Goal: Communication & Community: Answer question/provide support

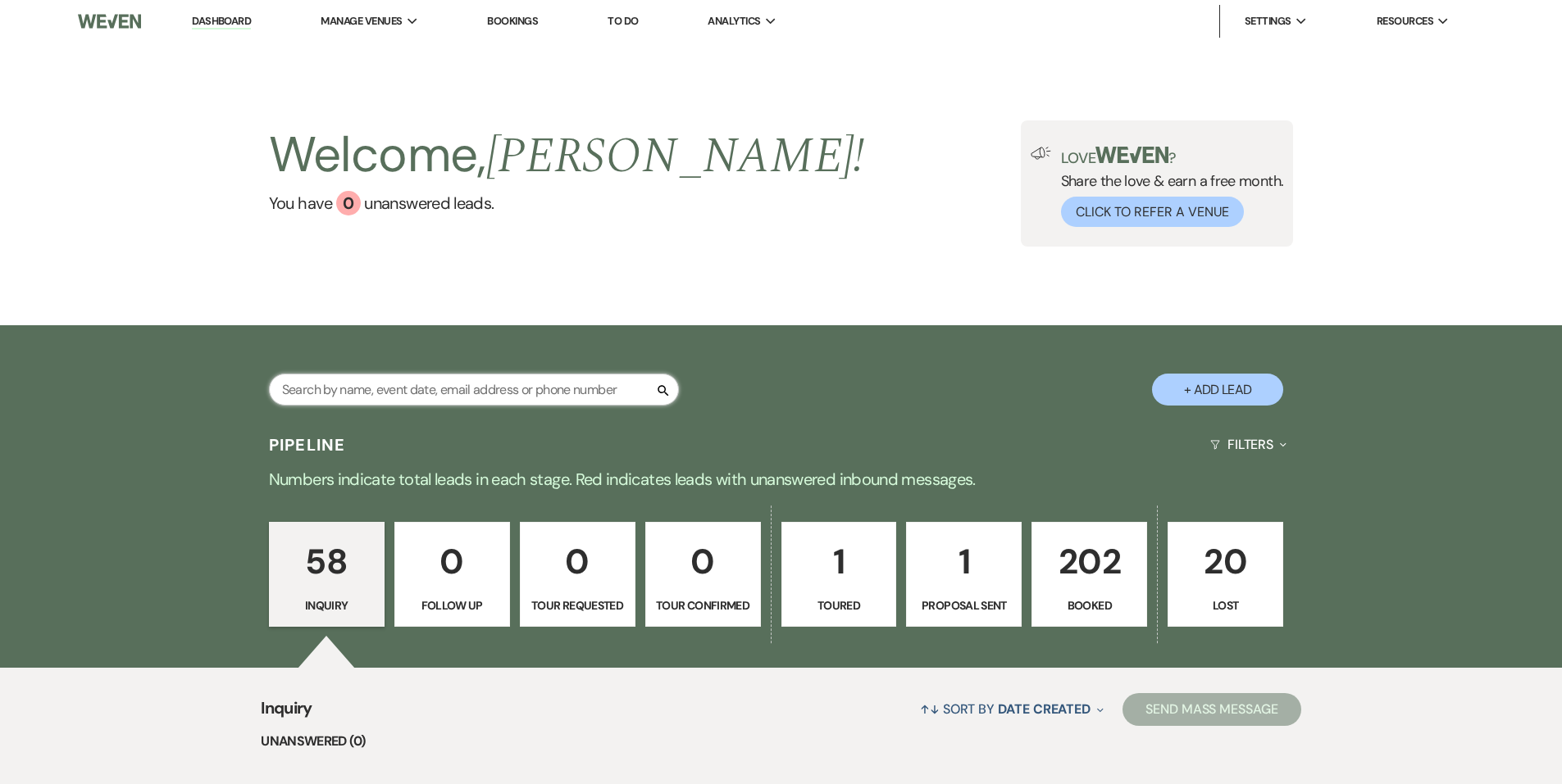
click at [399, 393] on input "text" at bounding box center [474, 390] width 410 height 32
type input "reg"
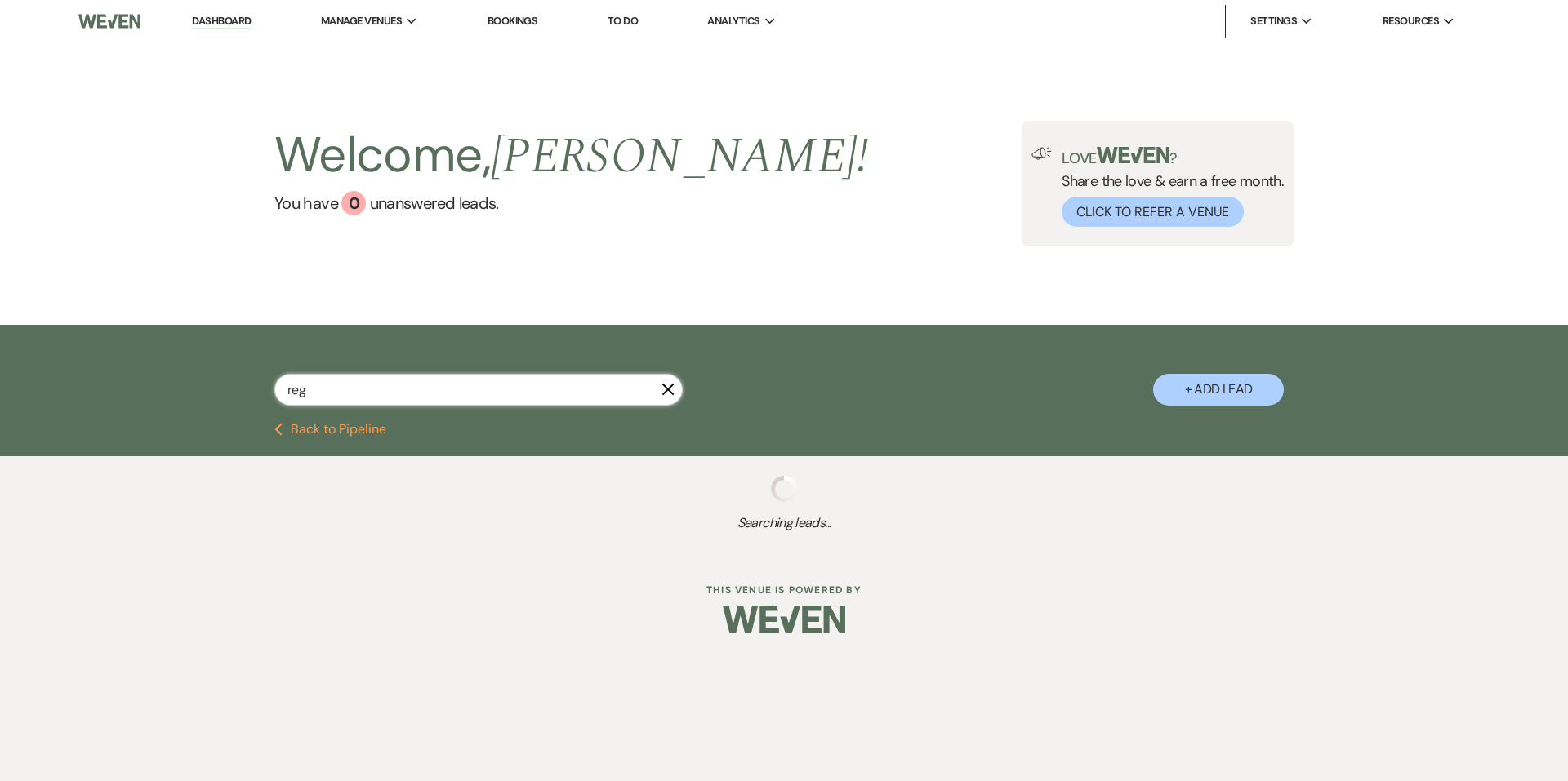
select select "8"
select select "5"
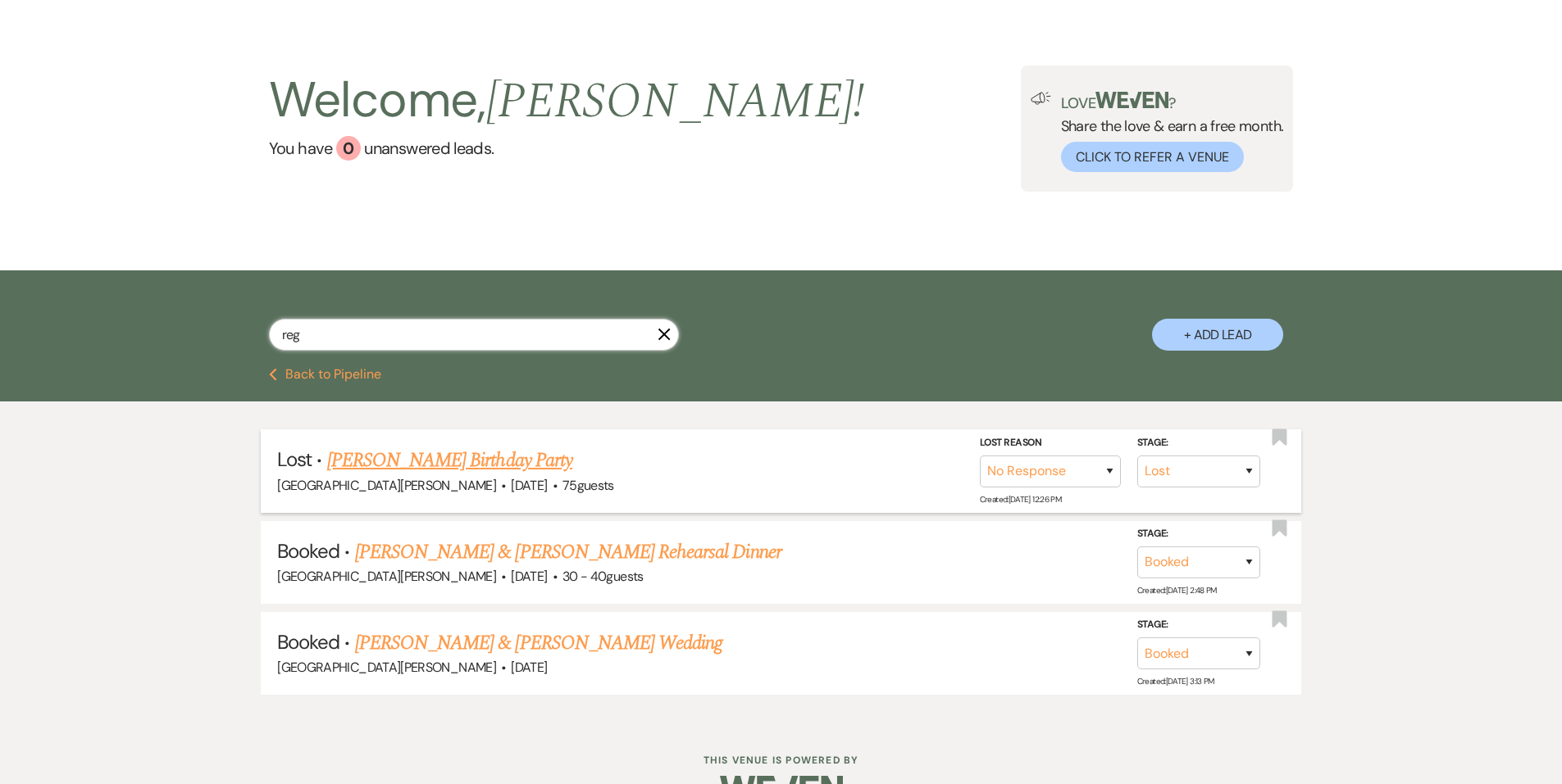
scroll to position [99, 0]
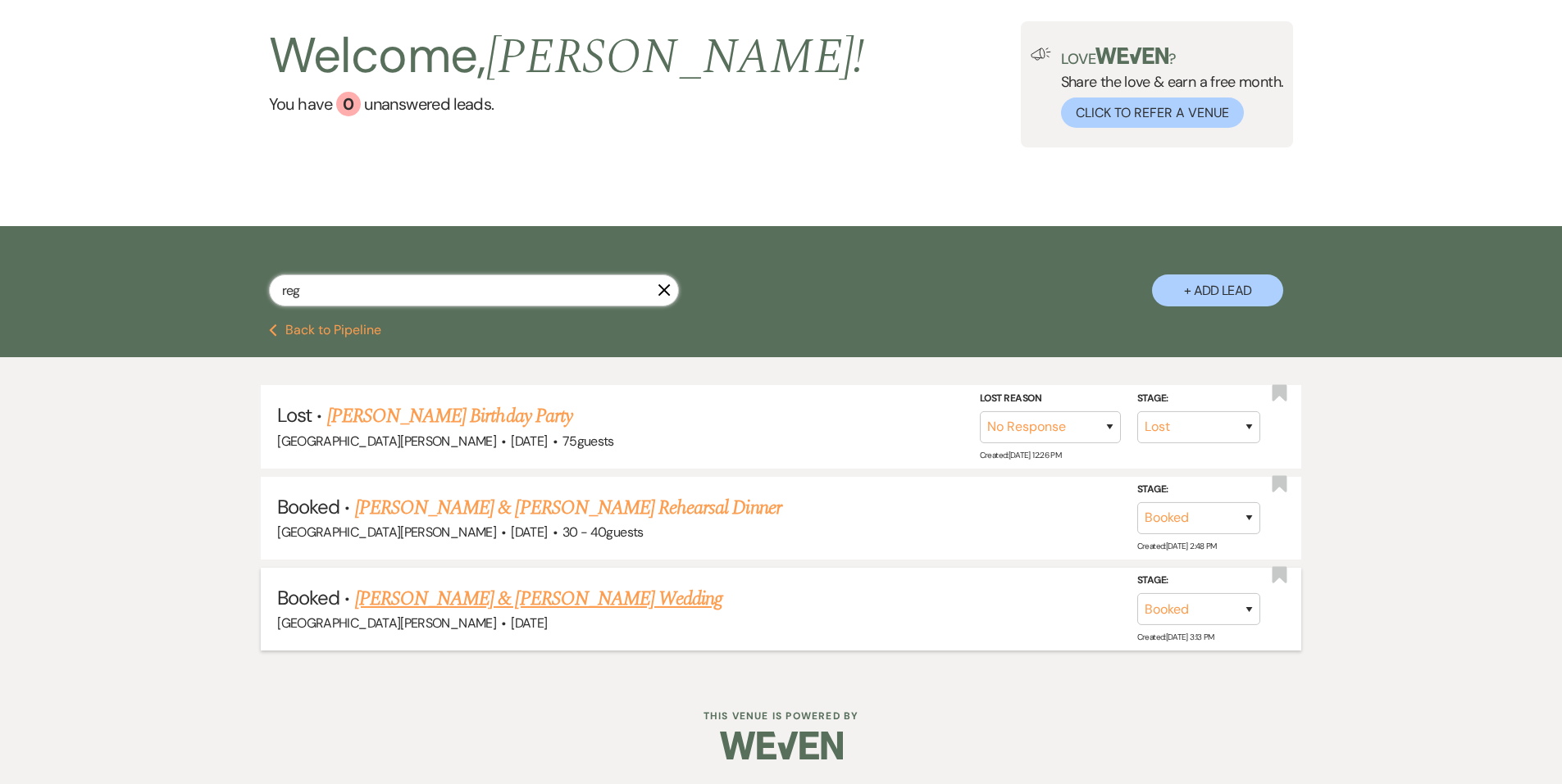
type input "reg"
click at [499, 595] on link "[PERSON_NAME] & [PERSON_NAME] Wedding" at bounding box center [539, 599] width 367 height 29
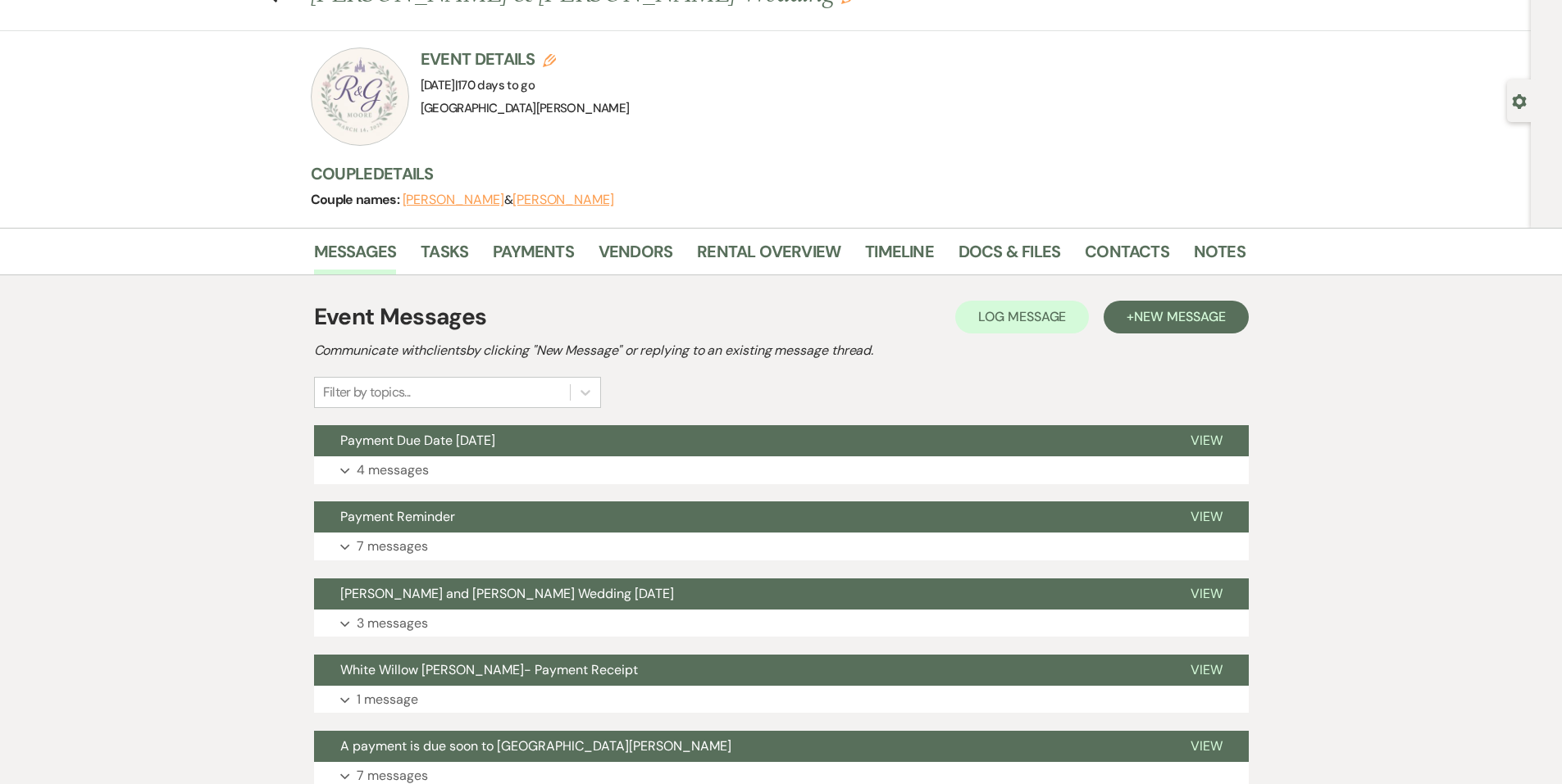
scroll to position [246, 0]
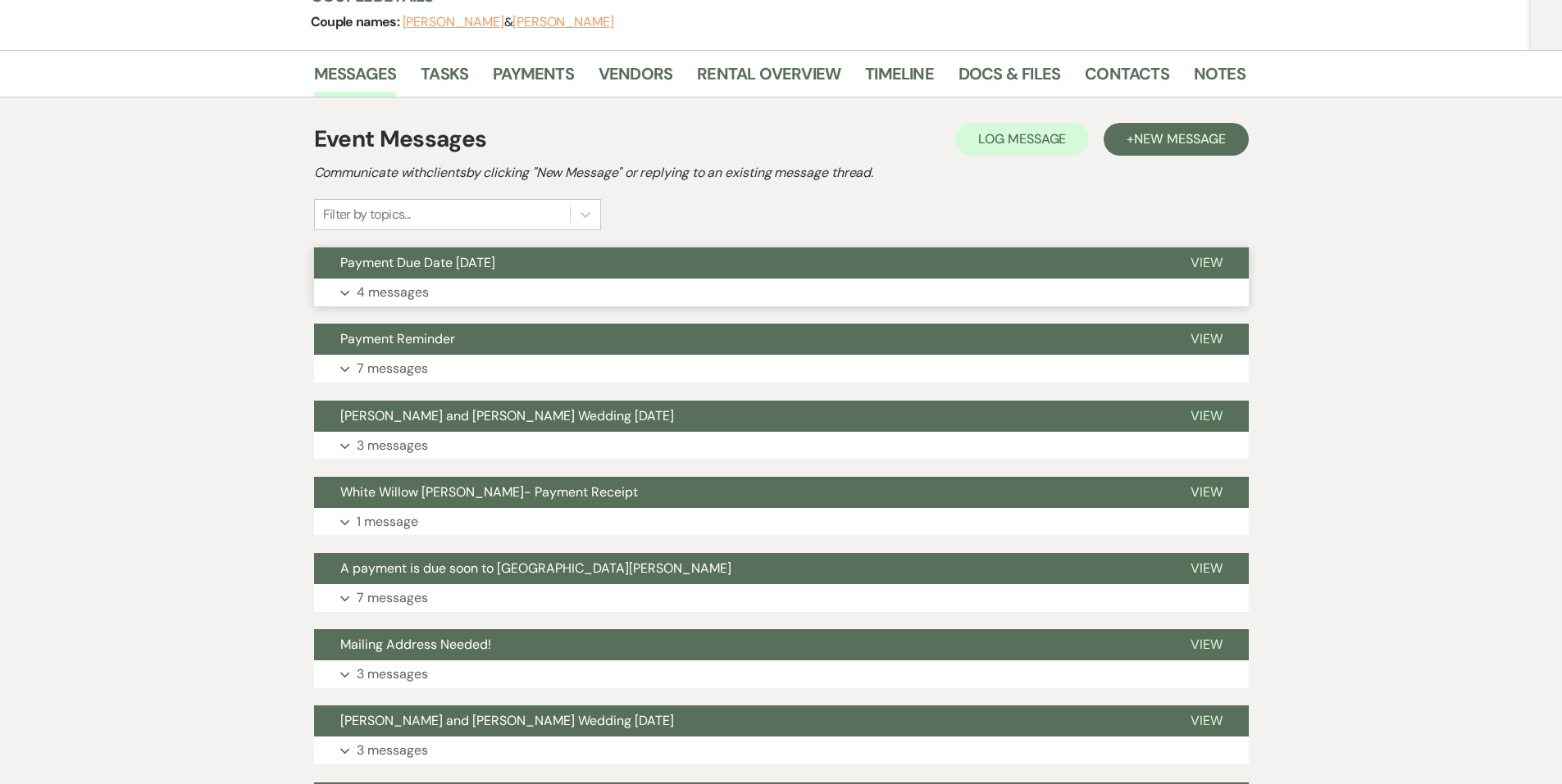
click at [481, 284] on button "Expand 4 messages" at bounding box center [781, 293] width 935 height 28
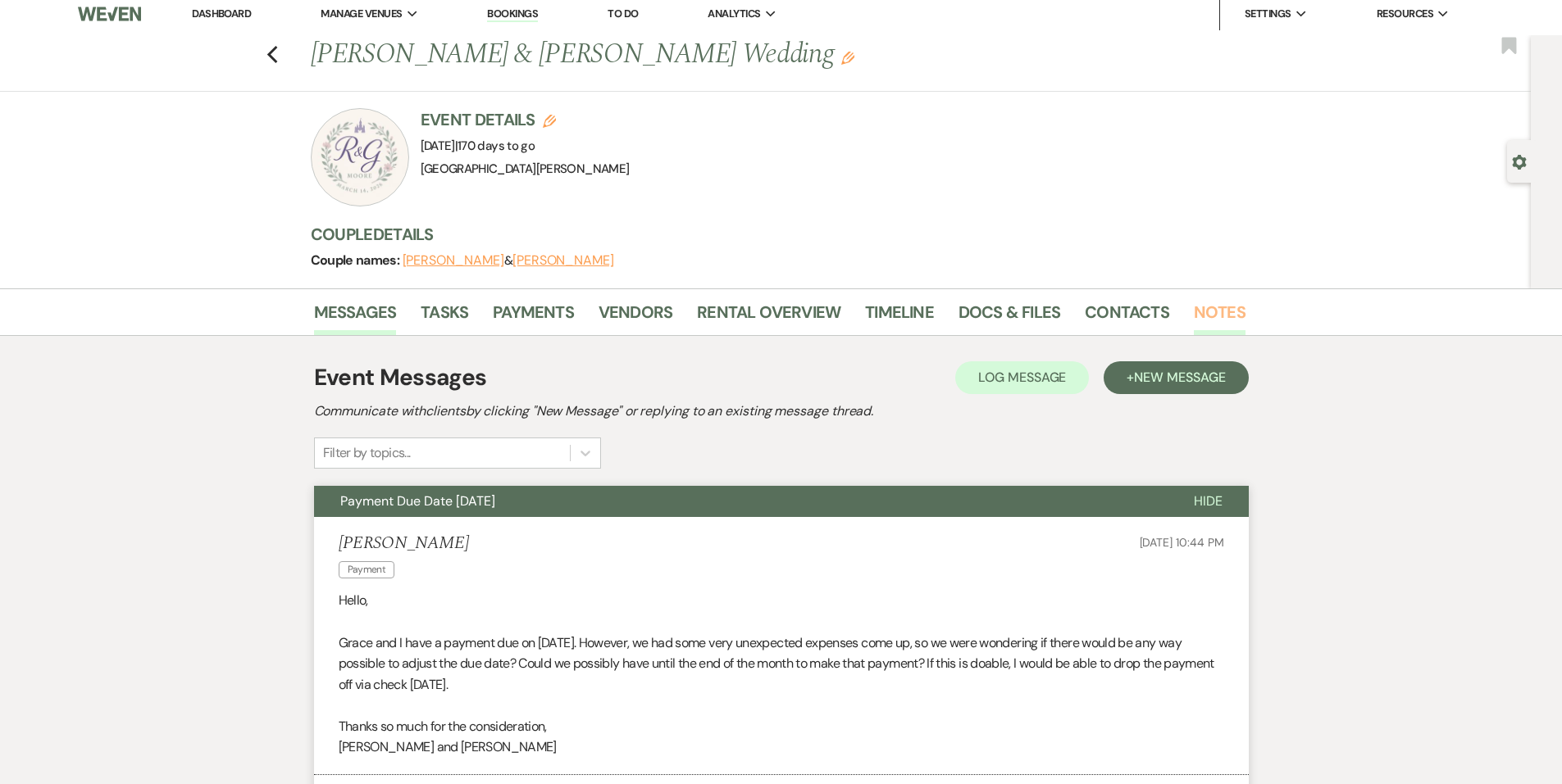
scroll to position [0, 0]
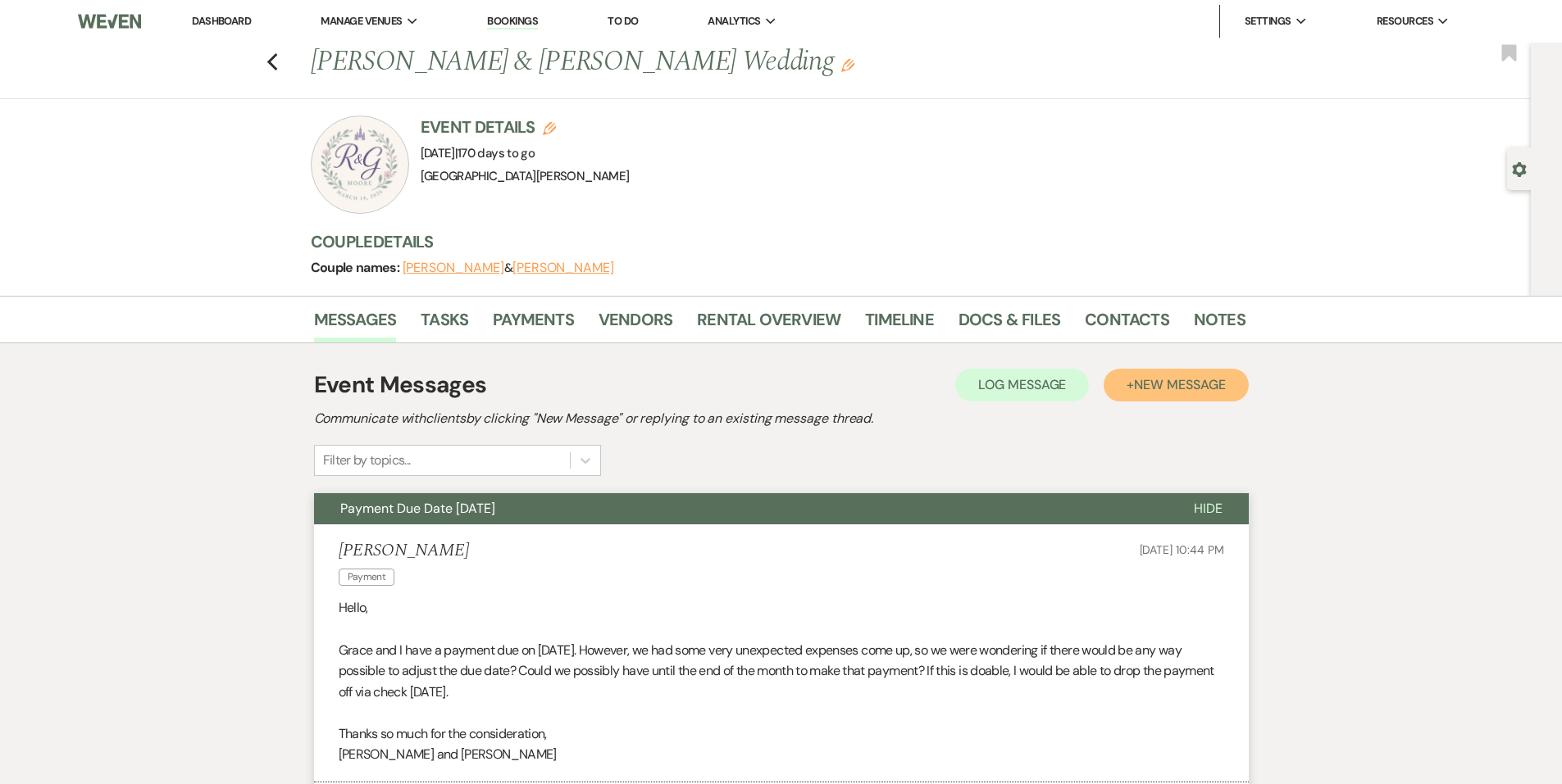
click at [1191, 376] on span "New Message" at bounding box center [1179, 385] width 91 height 17
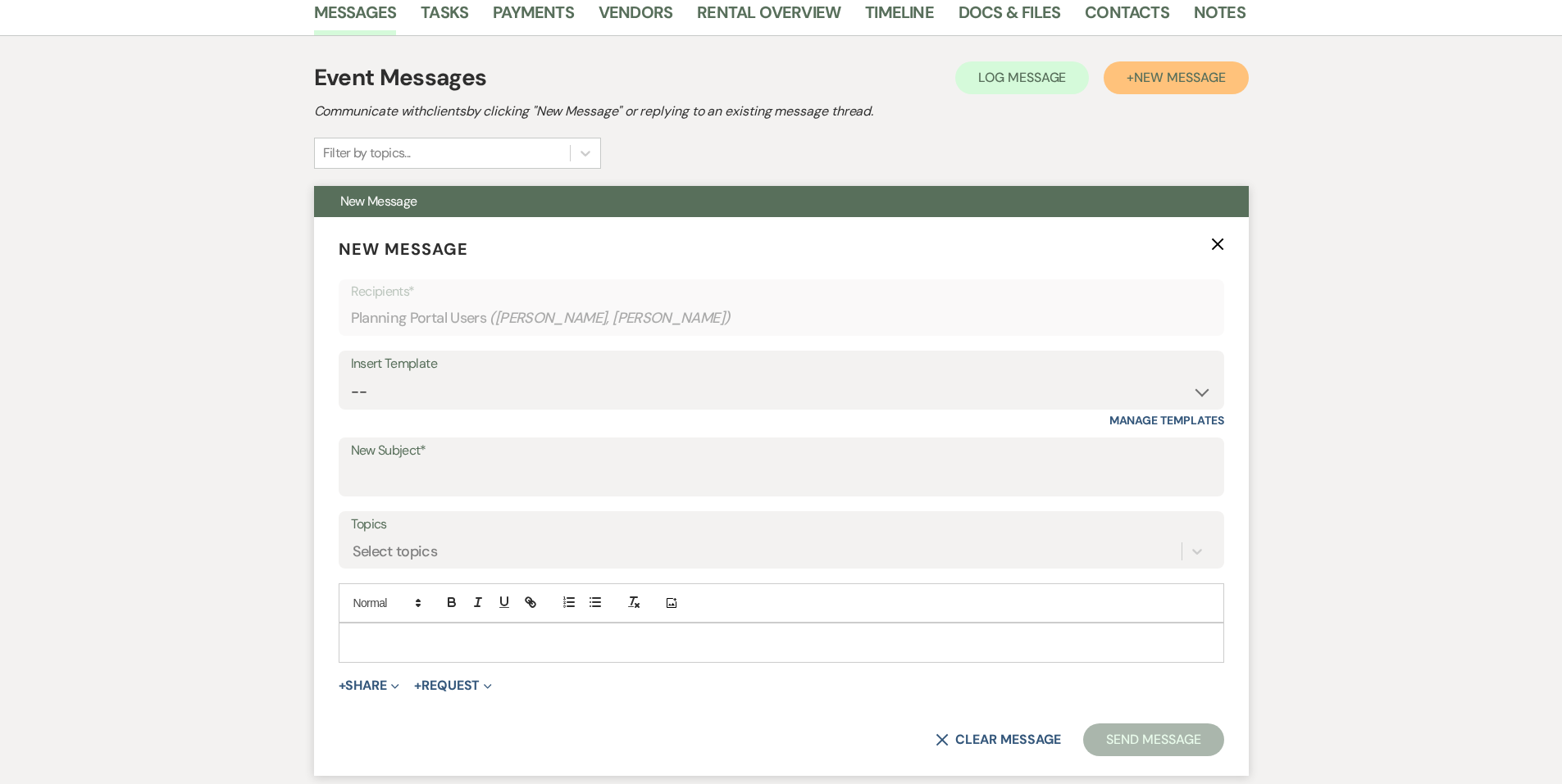
scroll to position [491, 0]
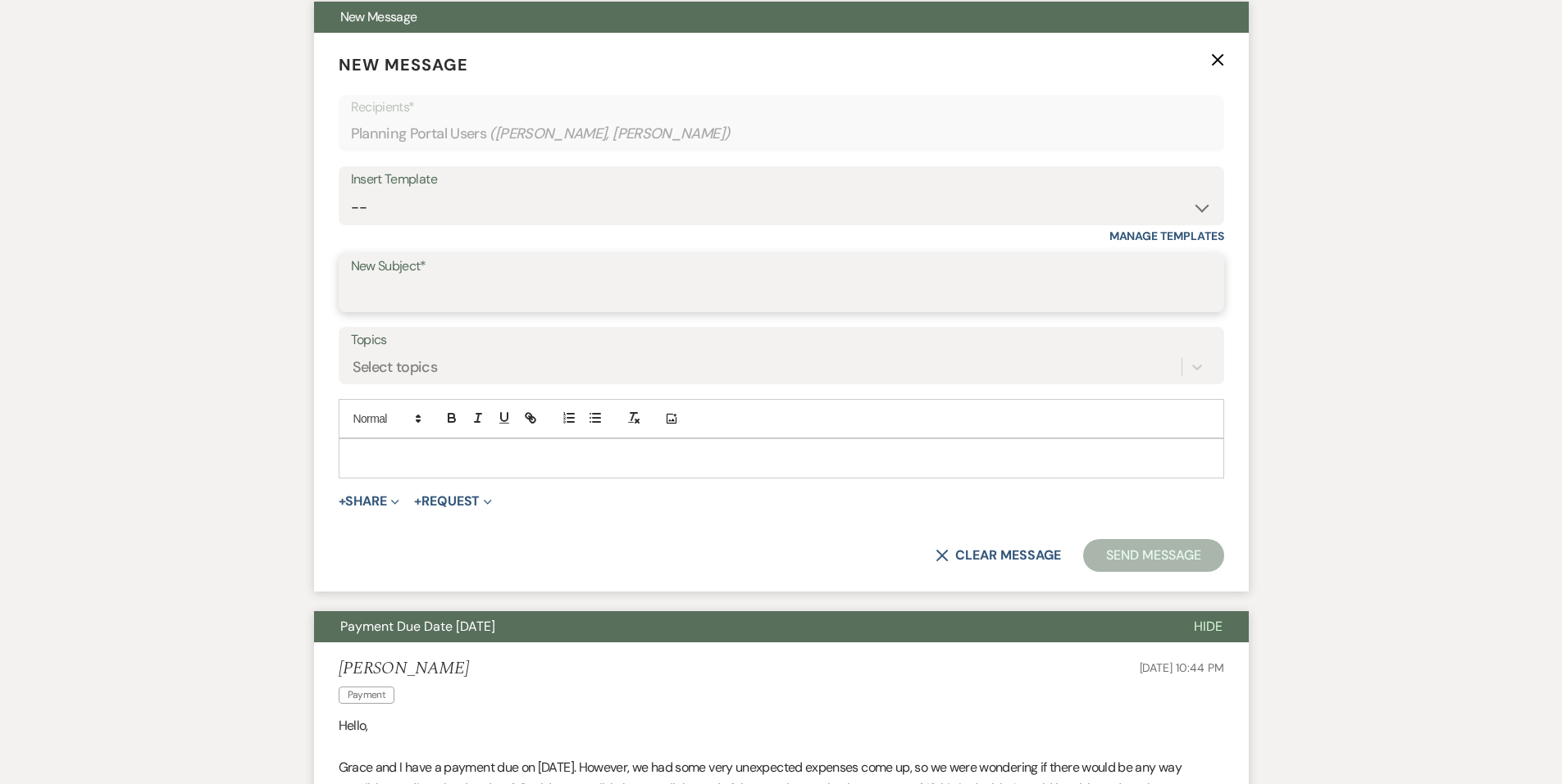
click at [472, 285] on input "New Subject*" at bounding box center [781, 295] width 861 height 32
type input "Day of Coordinator!"
click at [373, 461] on p at bounding box center [781, 457] width 860 height 18
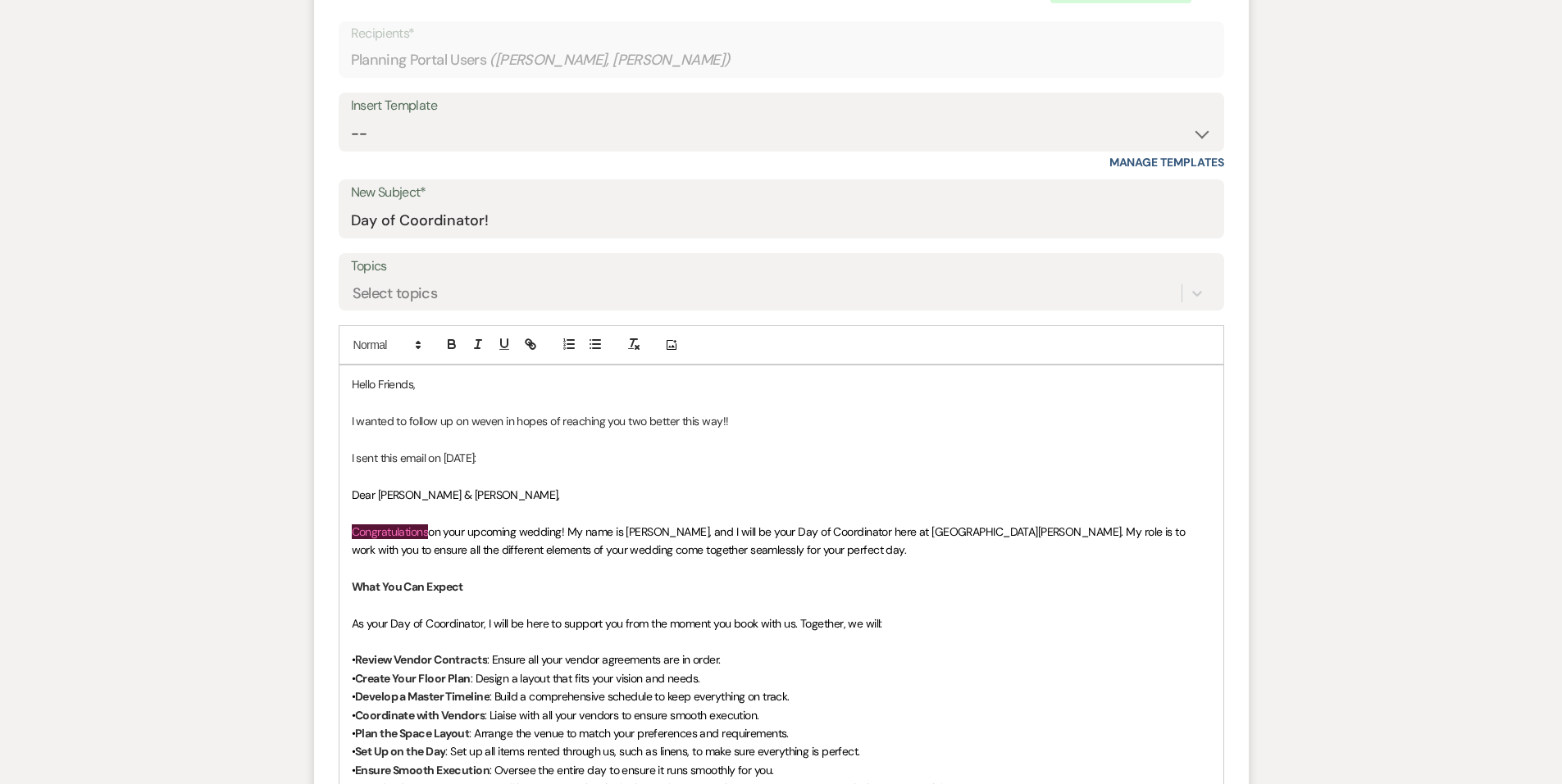
scroll to position [656, 0]
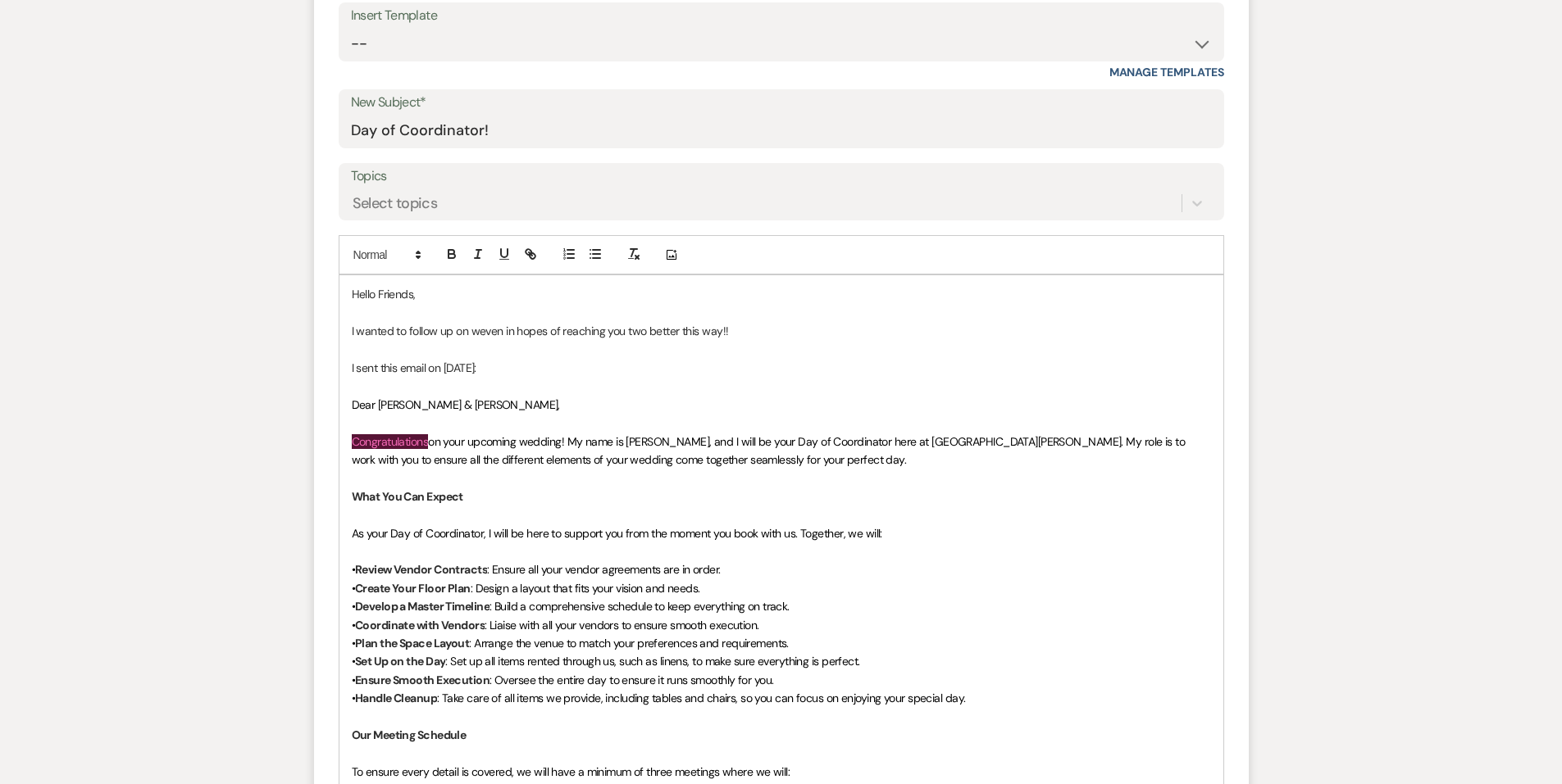
click at [354, 403] on span "Dear Regan & Grace," at bounding box center [456, 405] width 208 height 15
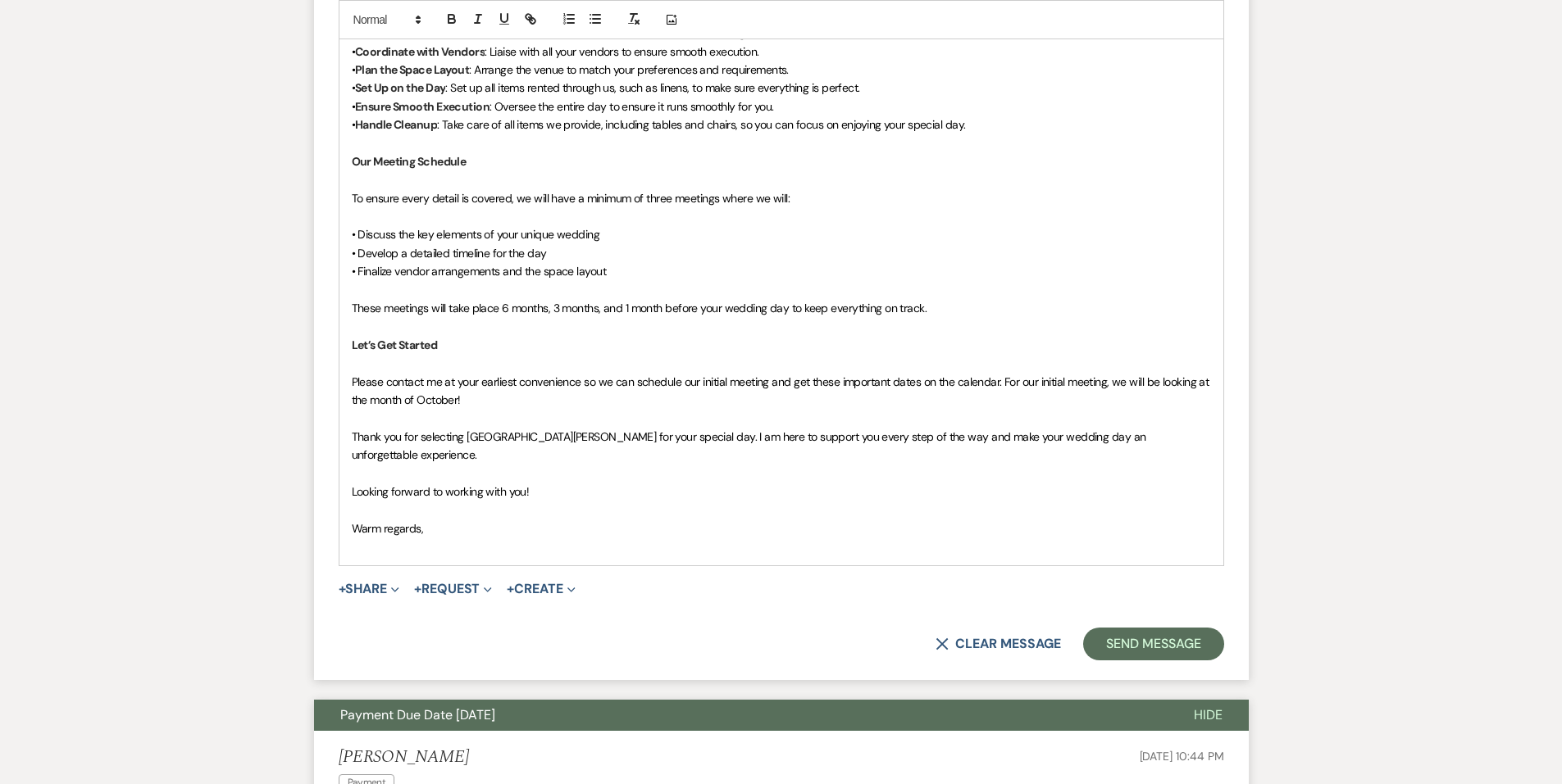
scroll to position [1311, 0]
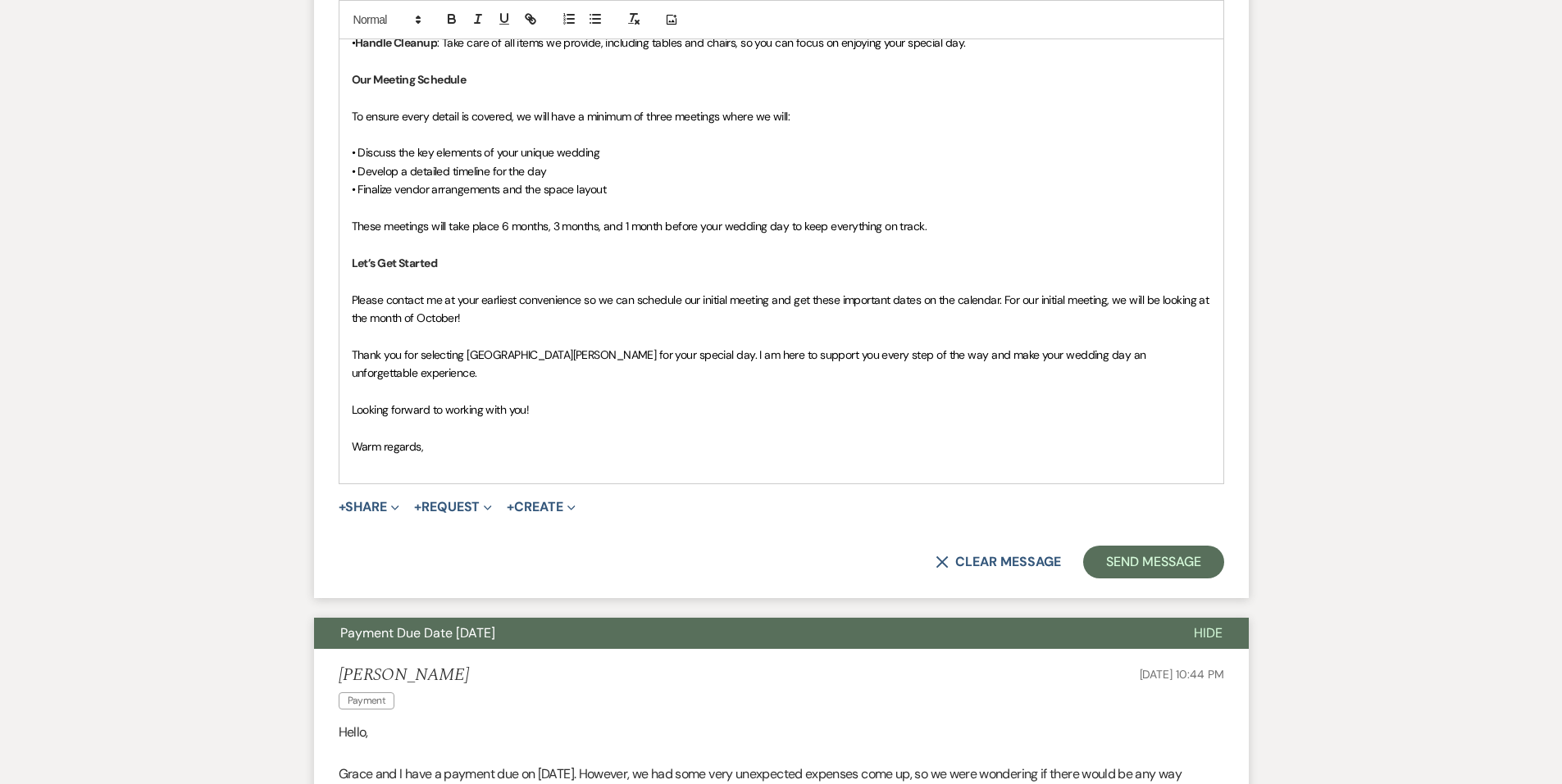
click at [435, 438] on p "Warm regards," at bounding box center [781, 446] width 860 height 18
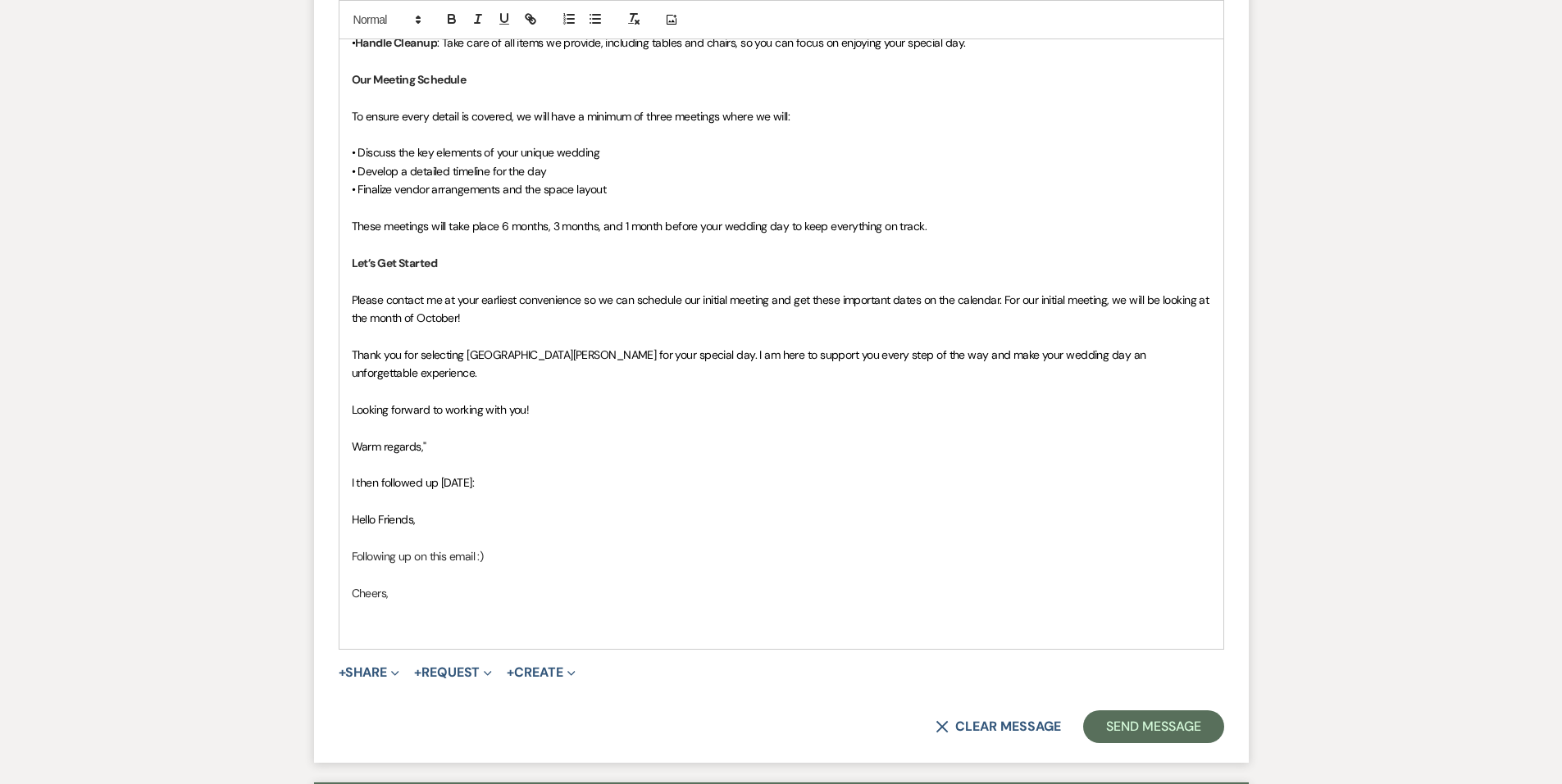
click at [346, 496] on div "Hello Friends, I wanted to follow up on weven in hopes of reaching you two bett…" at bounding box center [781, 134] width 884 height 1029
click at [415, 584] on p "Cheers," at bounding box center [781, 593] width 860 height 18
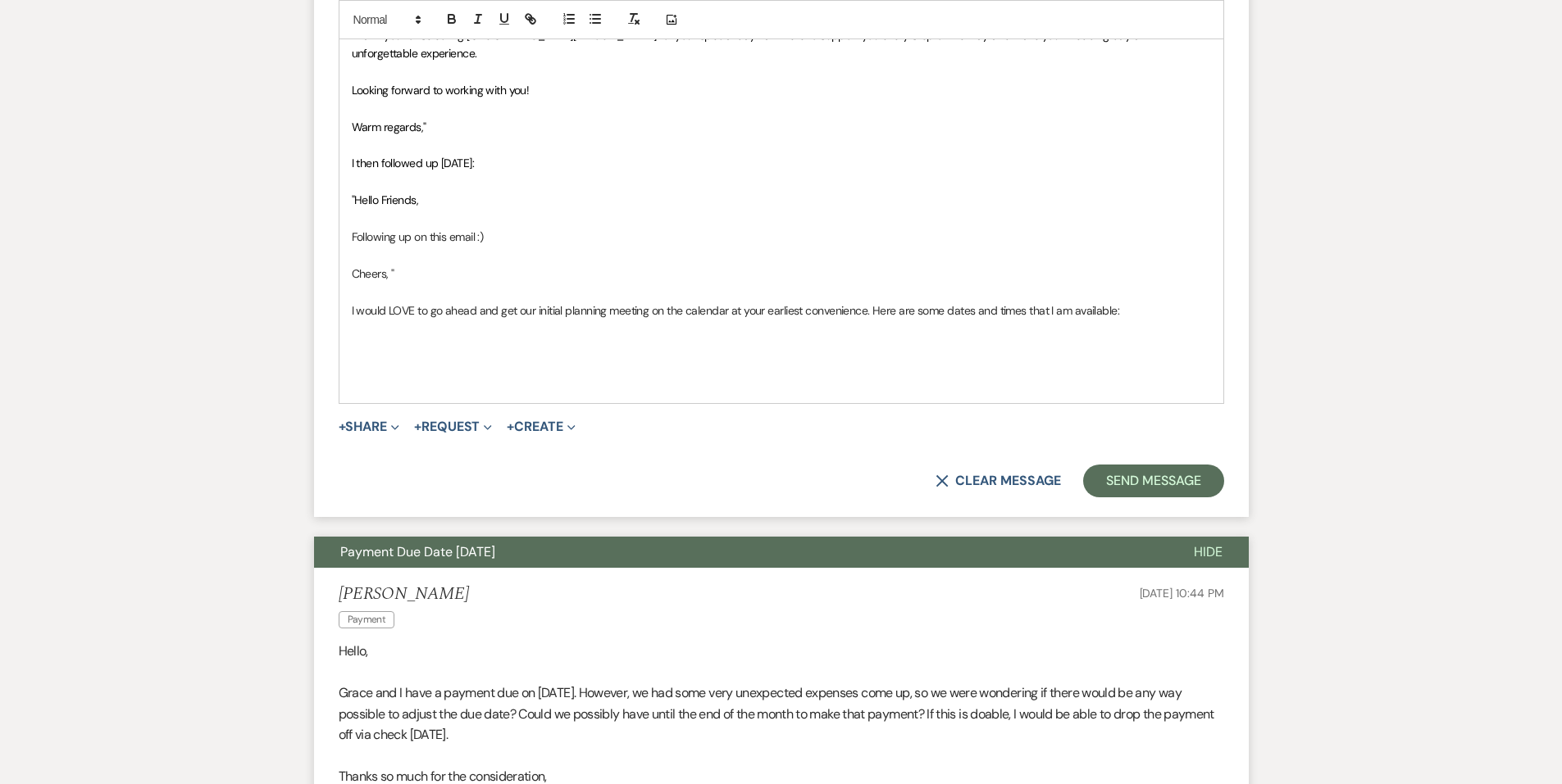
scroll to position [1640, 0]
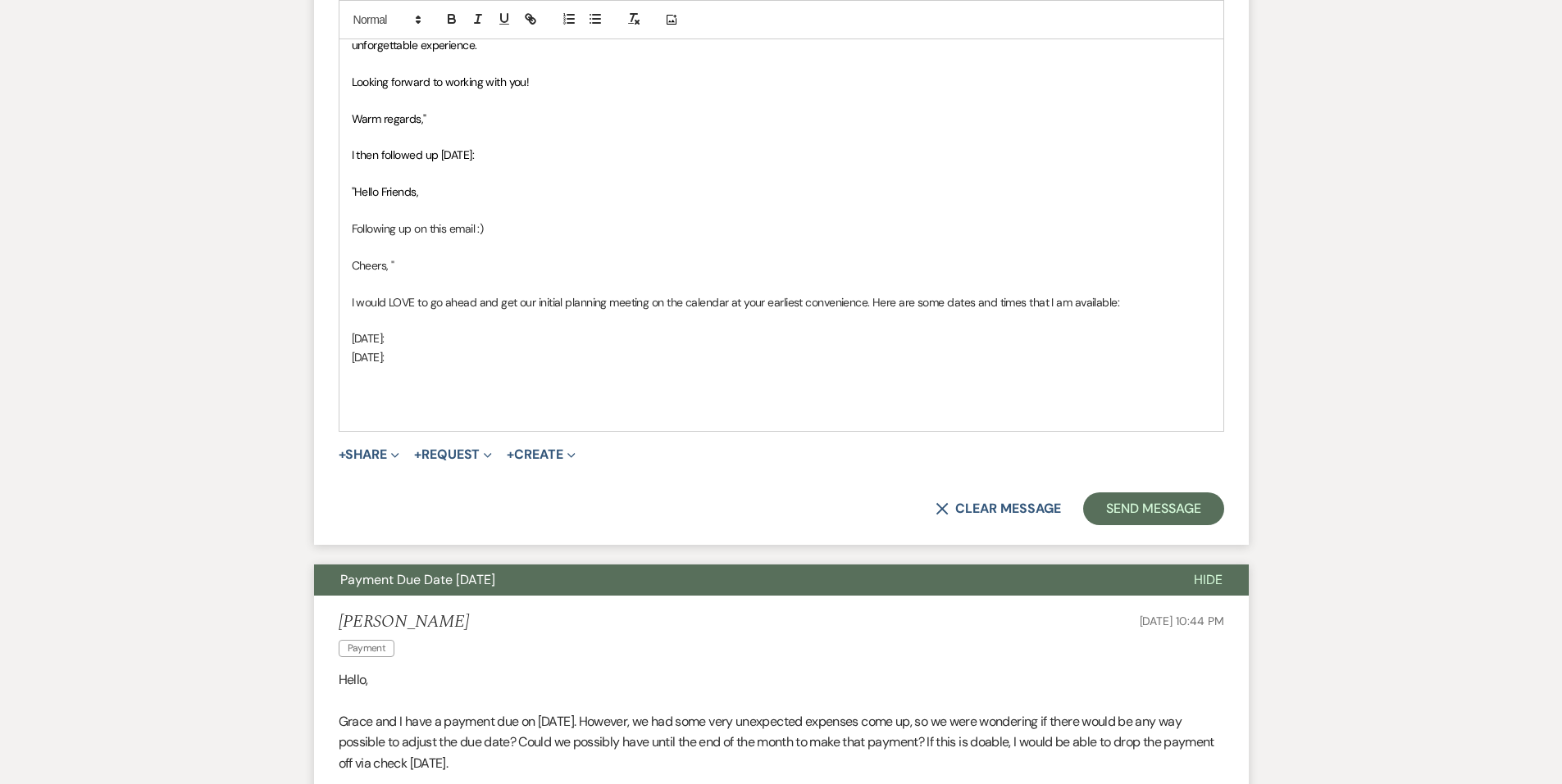
click at [352, 348] on p "October 2nd:" at bounding box center [781, 357] width 860 height 18
click at [486, 348] on p "Thursday, October 2nd:" at bounding box center [781, 357] width 860 height 18
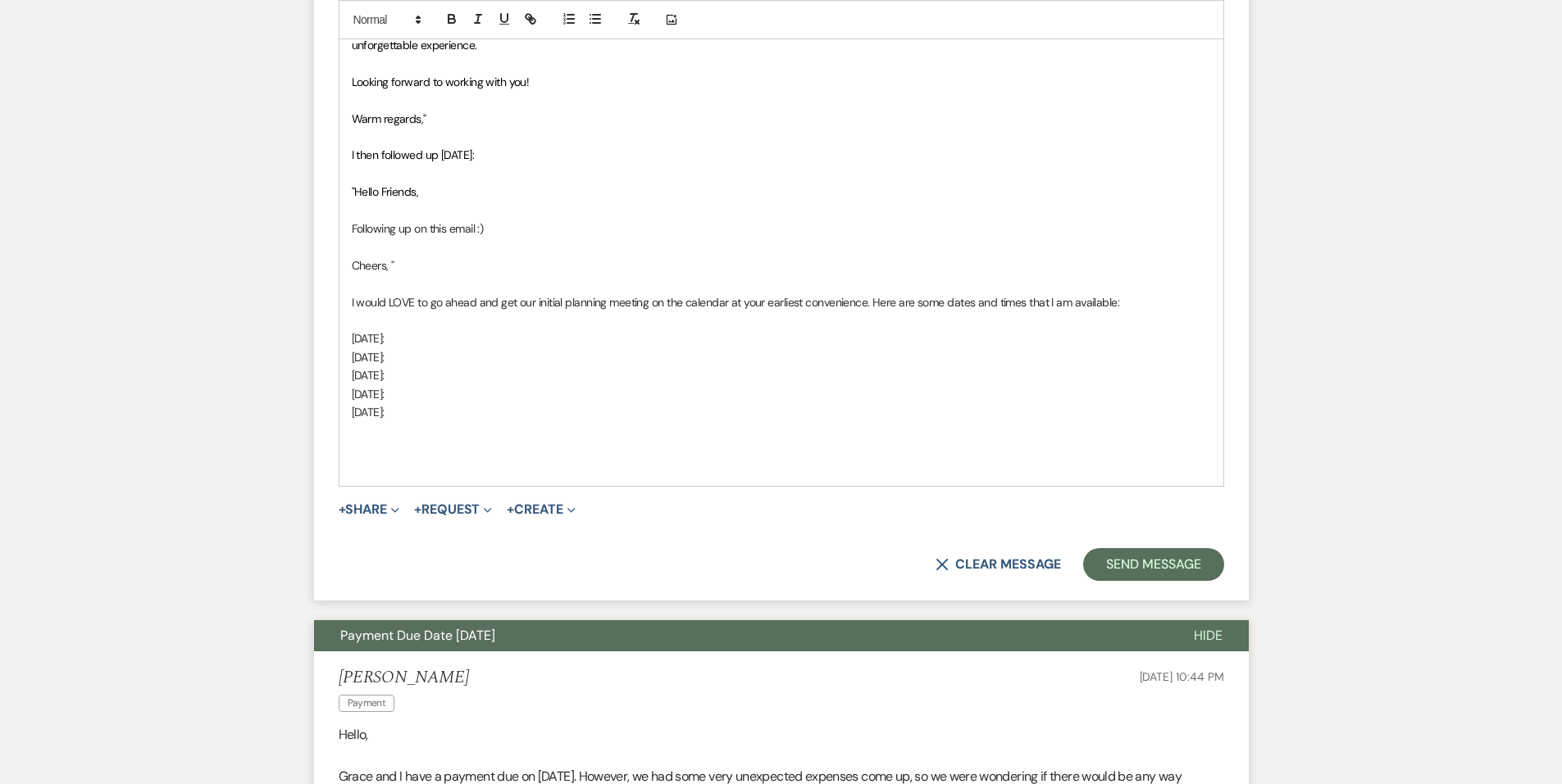
click at [498, 329] on p "Wednesday, October 1st:" at bounding box center [781, 338] width 860 height 18
click at [533, 348] on p "Thursday, October 2nd:" at bounding box center [781, 357] width 860 height 18
drag, startPoint x: 660, startPoint y: 316, endPoint x: 475, endPoint y: 315, distance: 185.0
click at [475, 329] on p "[DATE]: 10AM, 11AM, 12PM, 1PM, 2PM, 3PM, 4PM" at bounding box center [781, 338] width 860 height 18
copy p "10AM, 11AM, 12PM, 1PM, 2PM, 3PM, 4PM"
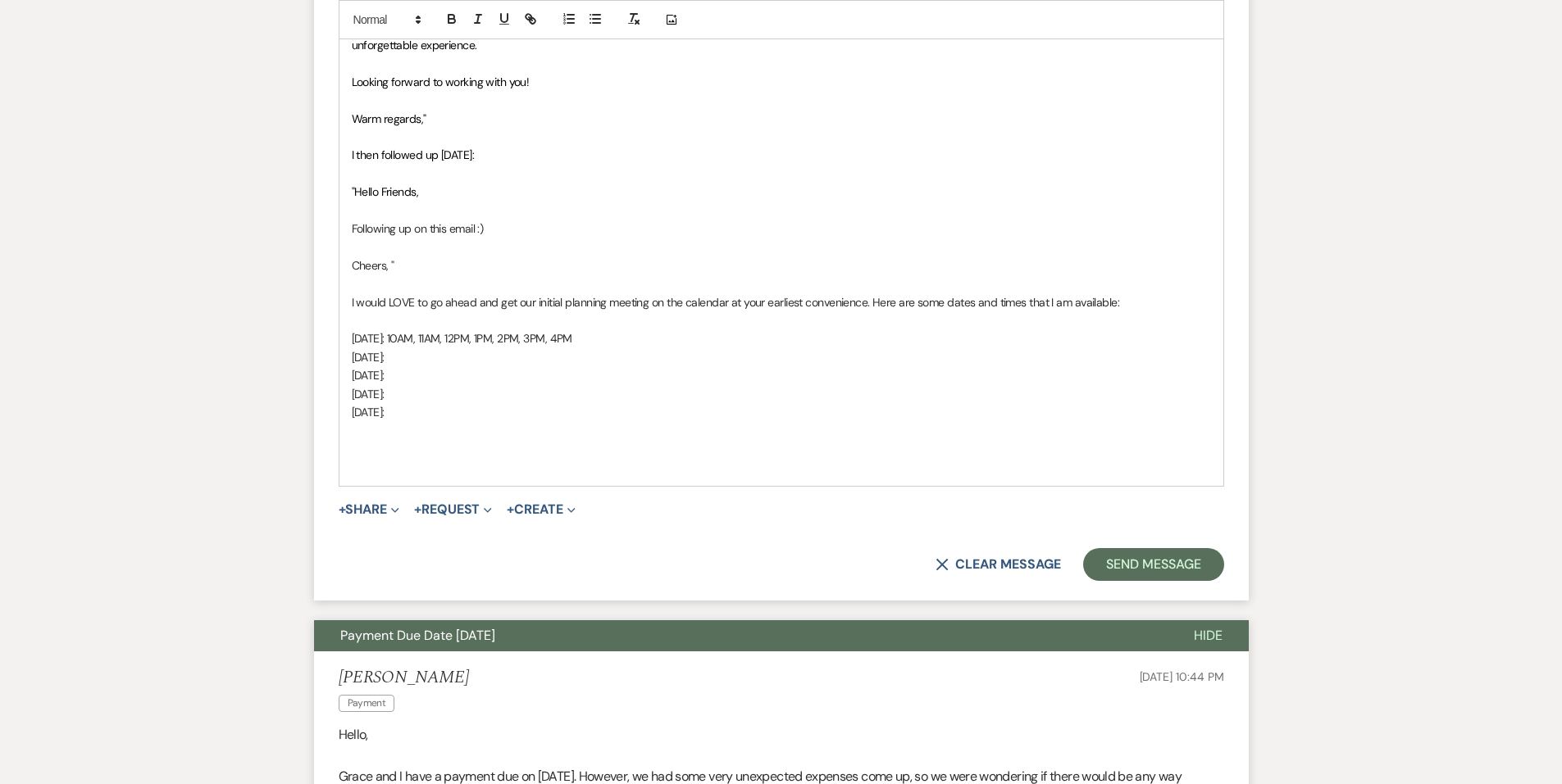
click at [480, 348] on p "Thursday, October 2nd:" at bounding box center [781, 357] width 860 height 18
click at [488, 366] on p "Tuesday, October 7th:" at bounding box center [781, 375] width 860 height 18
click at [503, 385] on p "Wednesday, October 8th:" at bounding box center [781, 393] width 860 height 18
click at [510, 403] on p "Tuesday, October 14th:" at bounding box center [781, 411] width 860 height 18
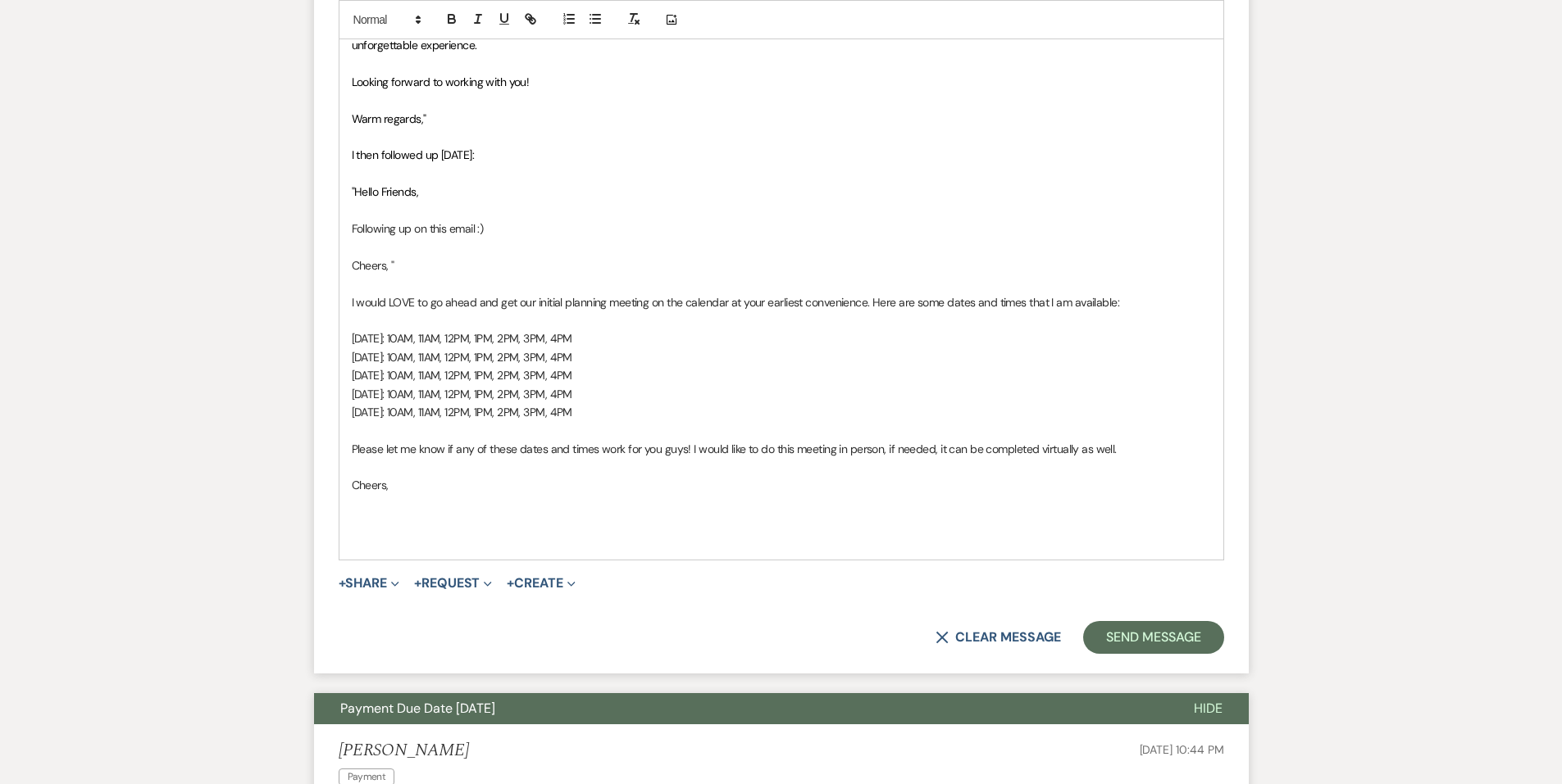
click at [640, 532] on p at bounding box center [781, 540] width 860 height 18
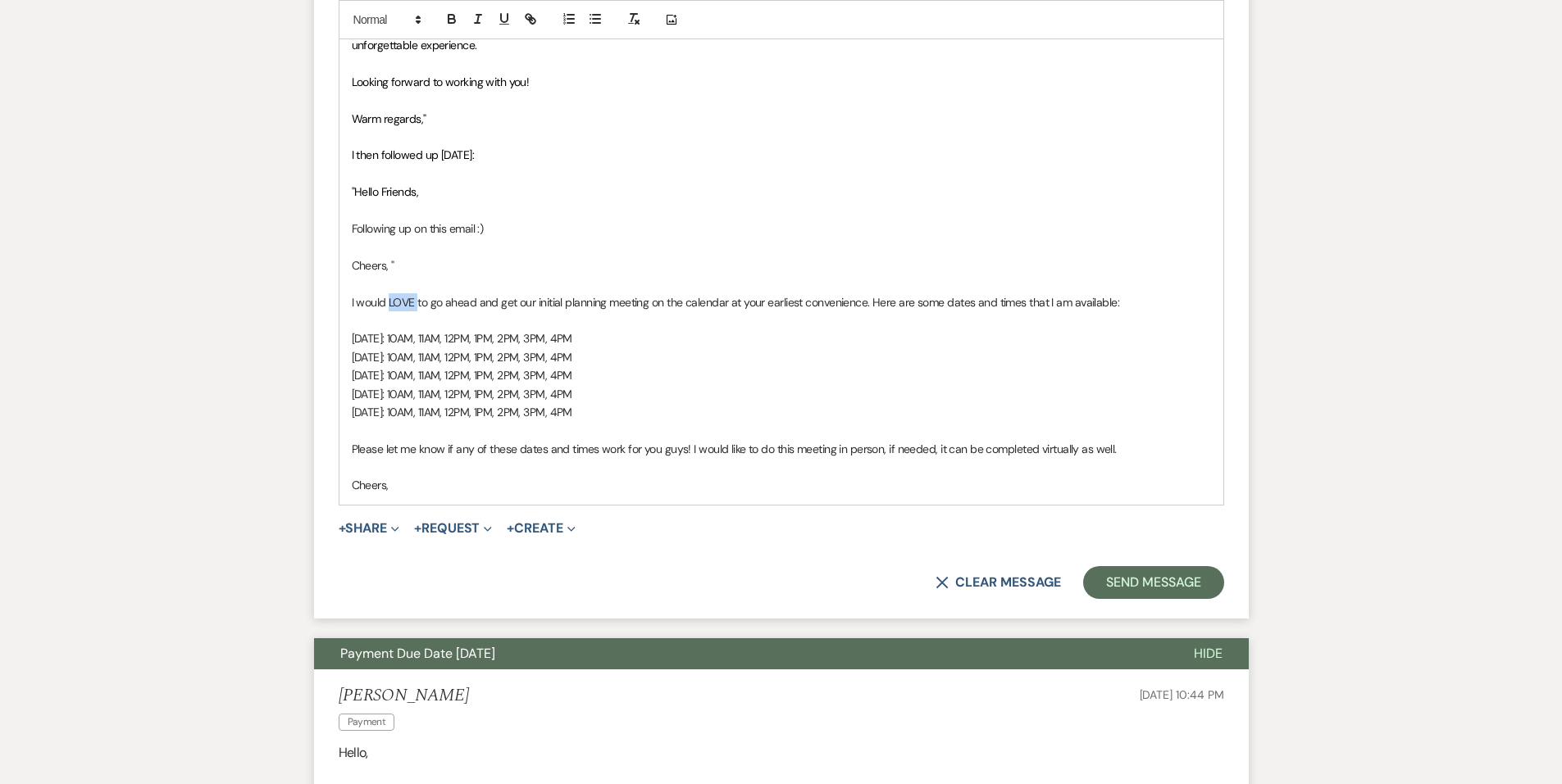
drag, startPoint x: 387, startPoint y: 280, endPoint x: 416, endPoint y: 286, distance: 29.6
click at [416, 294] on p "I would LOVE to go ahead and get our initial planning meeting on the calendar a…" at bounding box center [781, 302] width 860 height 18
click at [451, 23] on icon "button" at bounding box center [451, 21] width 7 height 4
click at [555, 312] on p at bounding box center [781, 320] width 860 height 18
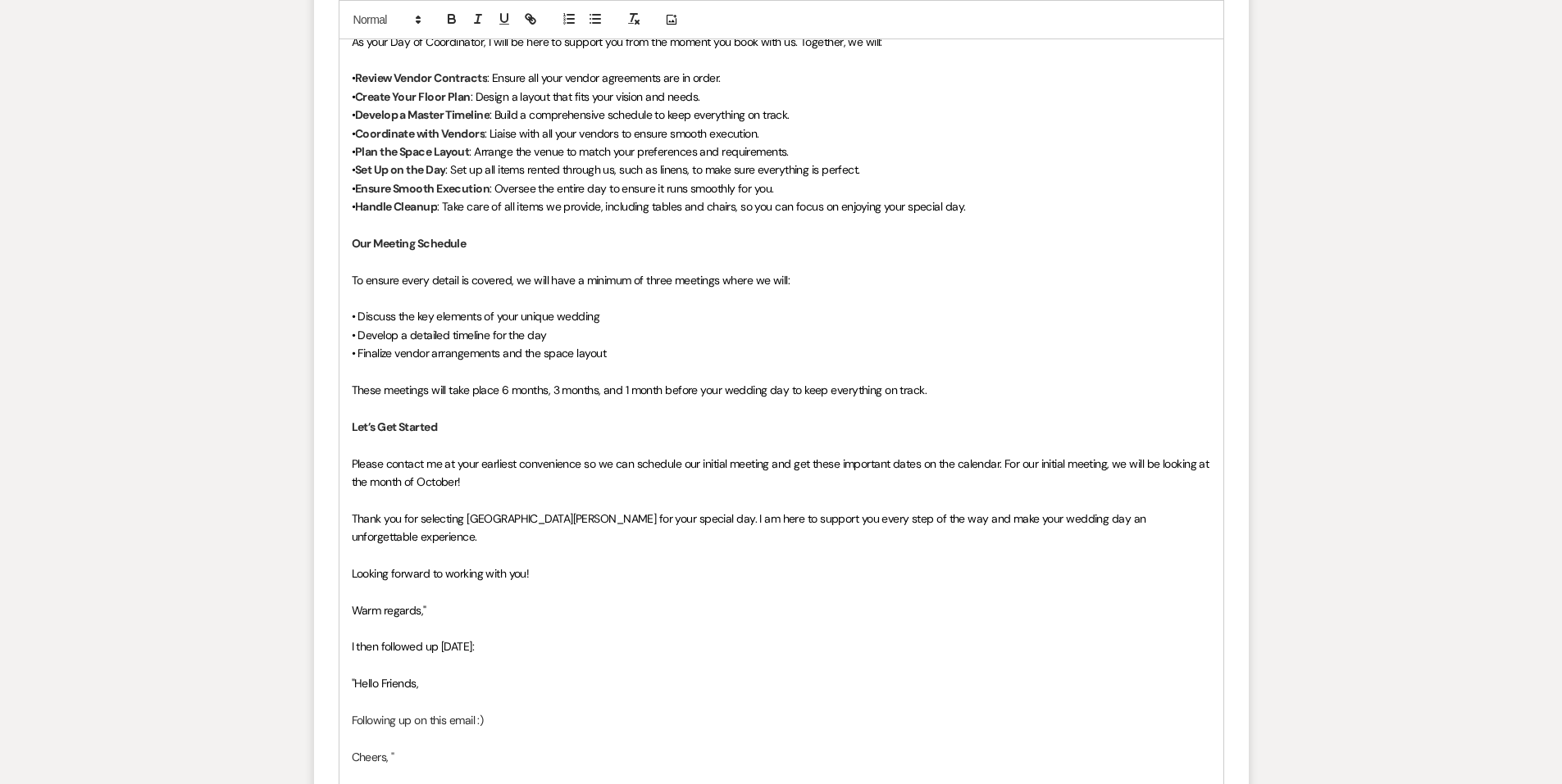
scroll to position [1803, 0]
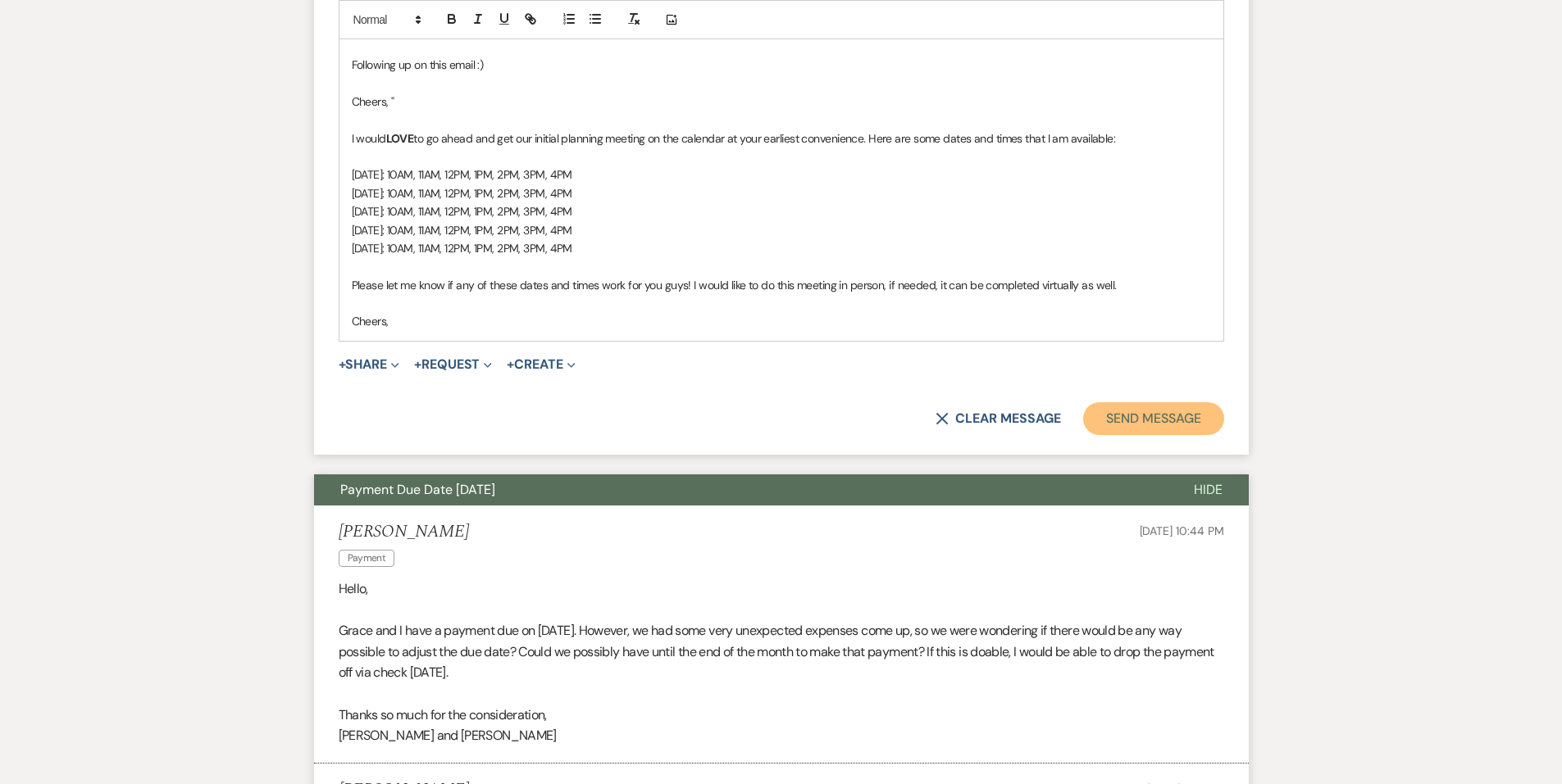
click at [1212, 403] on button "Send Message" at bounding box center [1152, 419] width 140 height 33
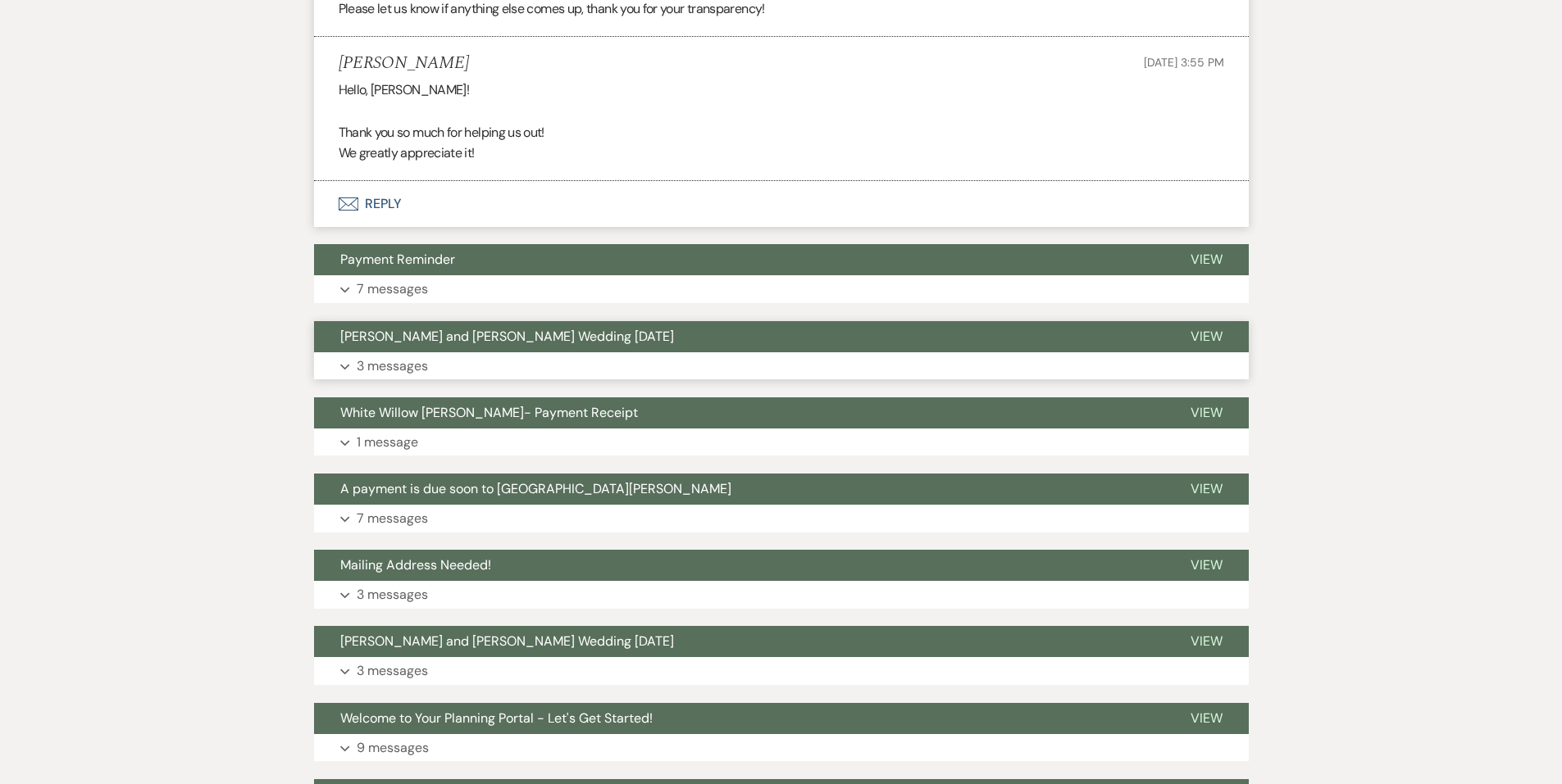
scroll to position [2668, 0]
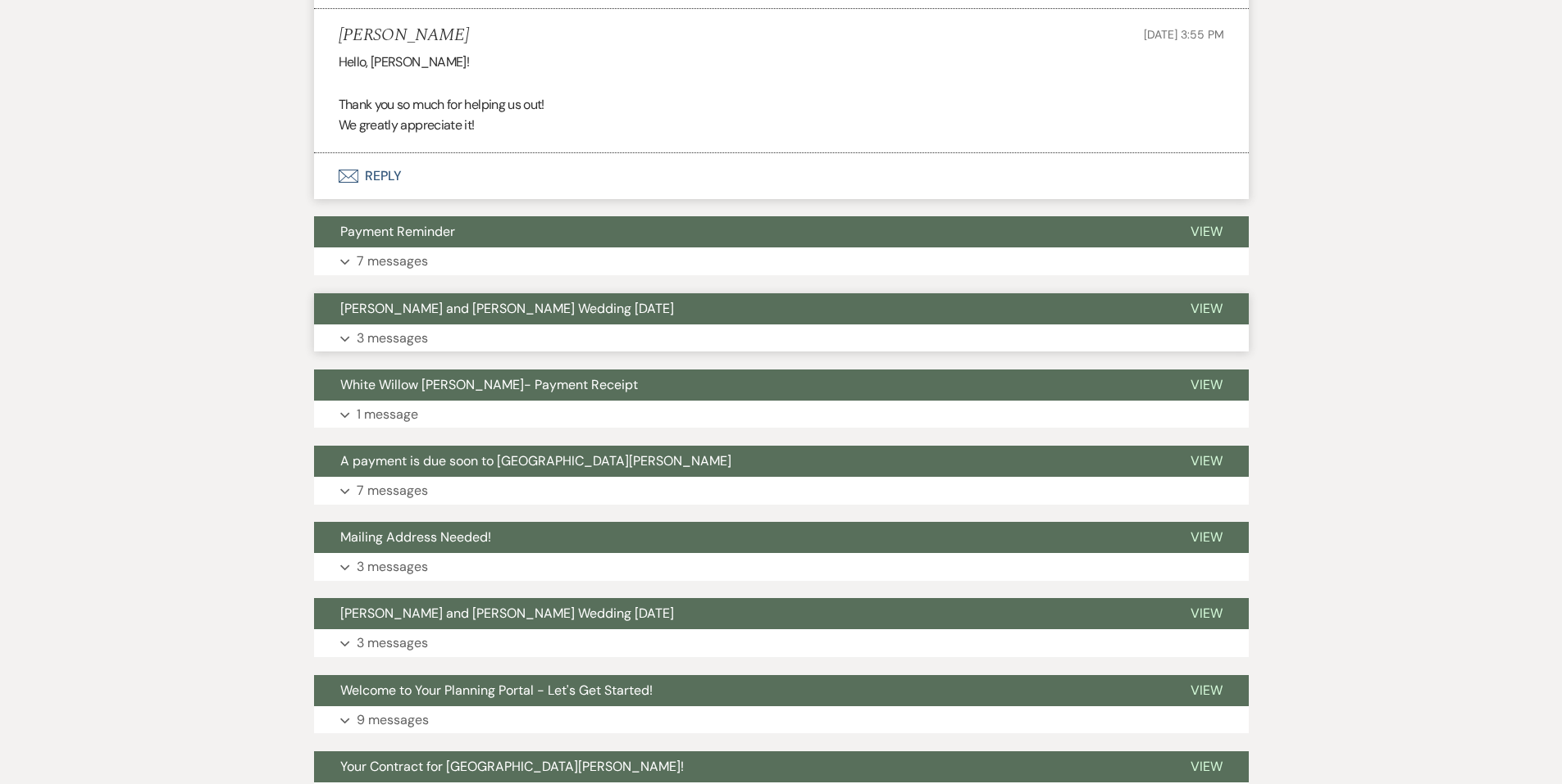
click at [491, 328] on button "Expand 3 messages" at bounding box center [781, 339] width 935 height 28
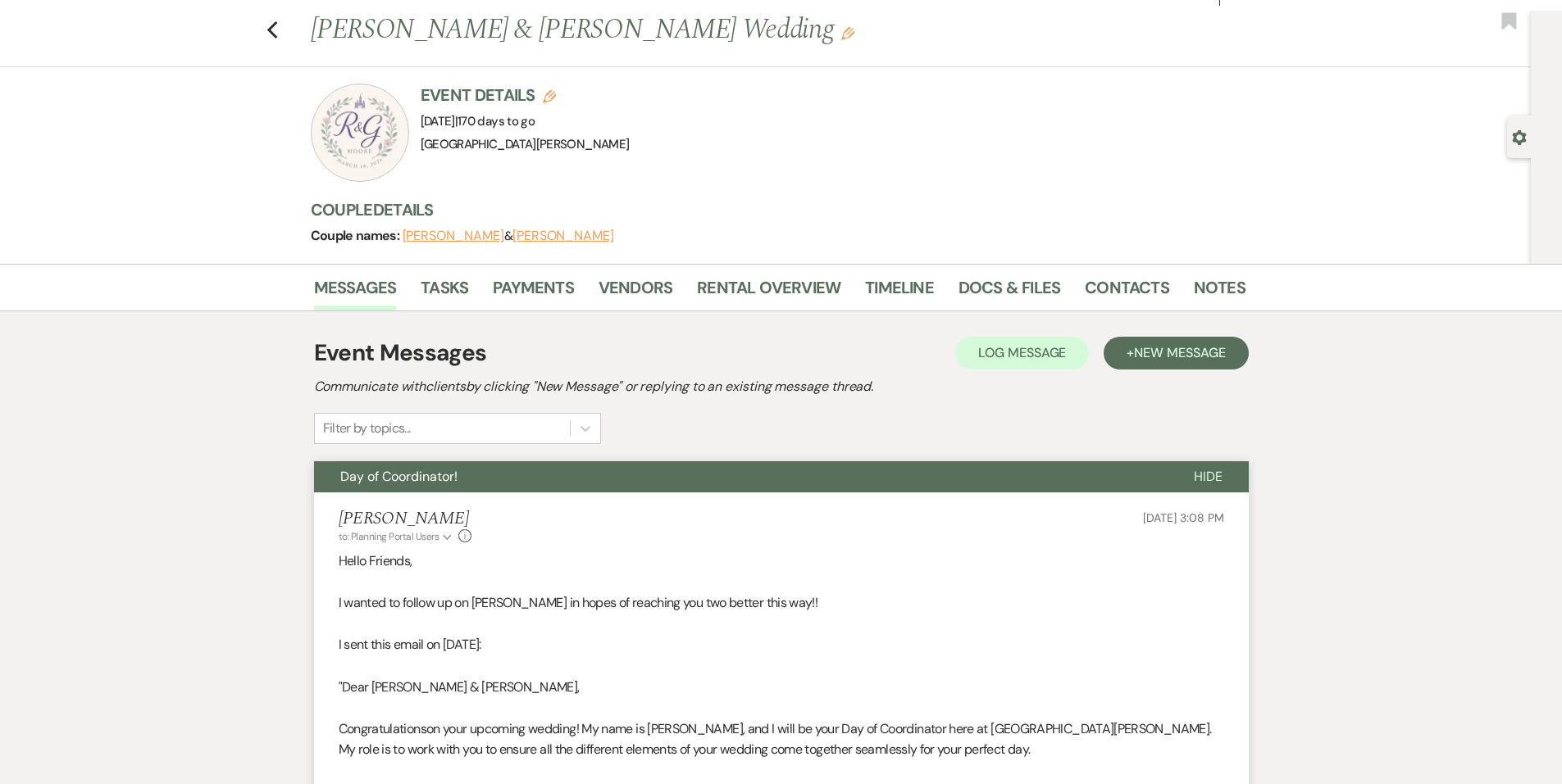
scroll to position [0, 0]
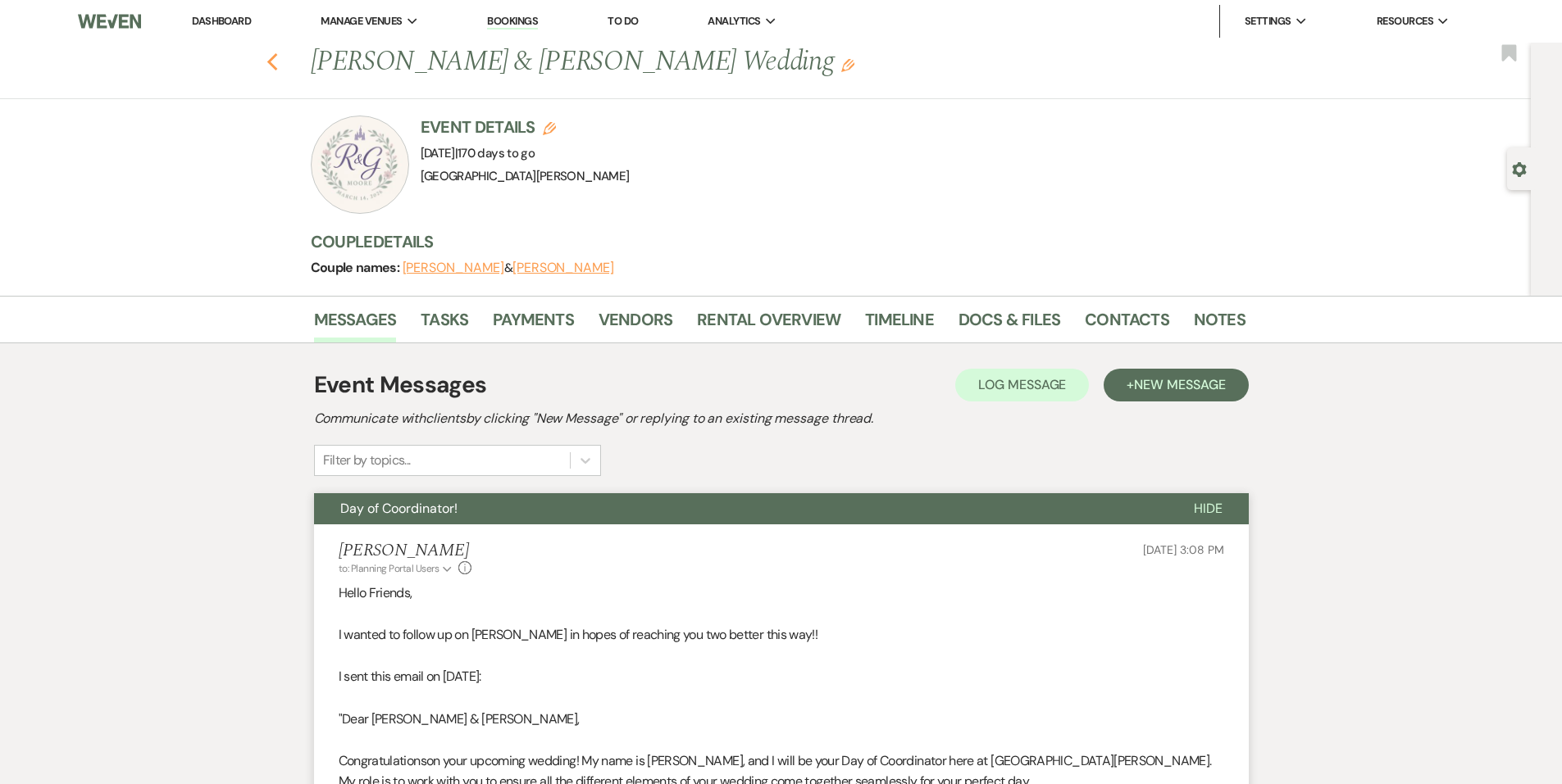
click at [276, 69] on icon "Previous" at bounding box center [272, 62] width 12 height 20
select select "8"
select select "5"
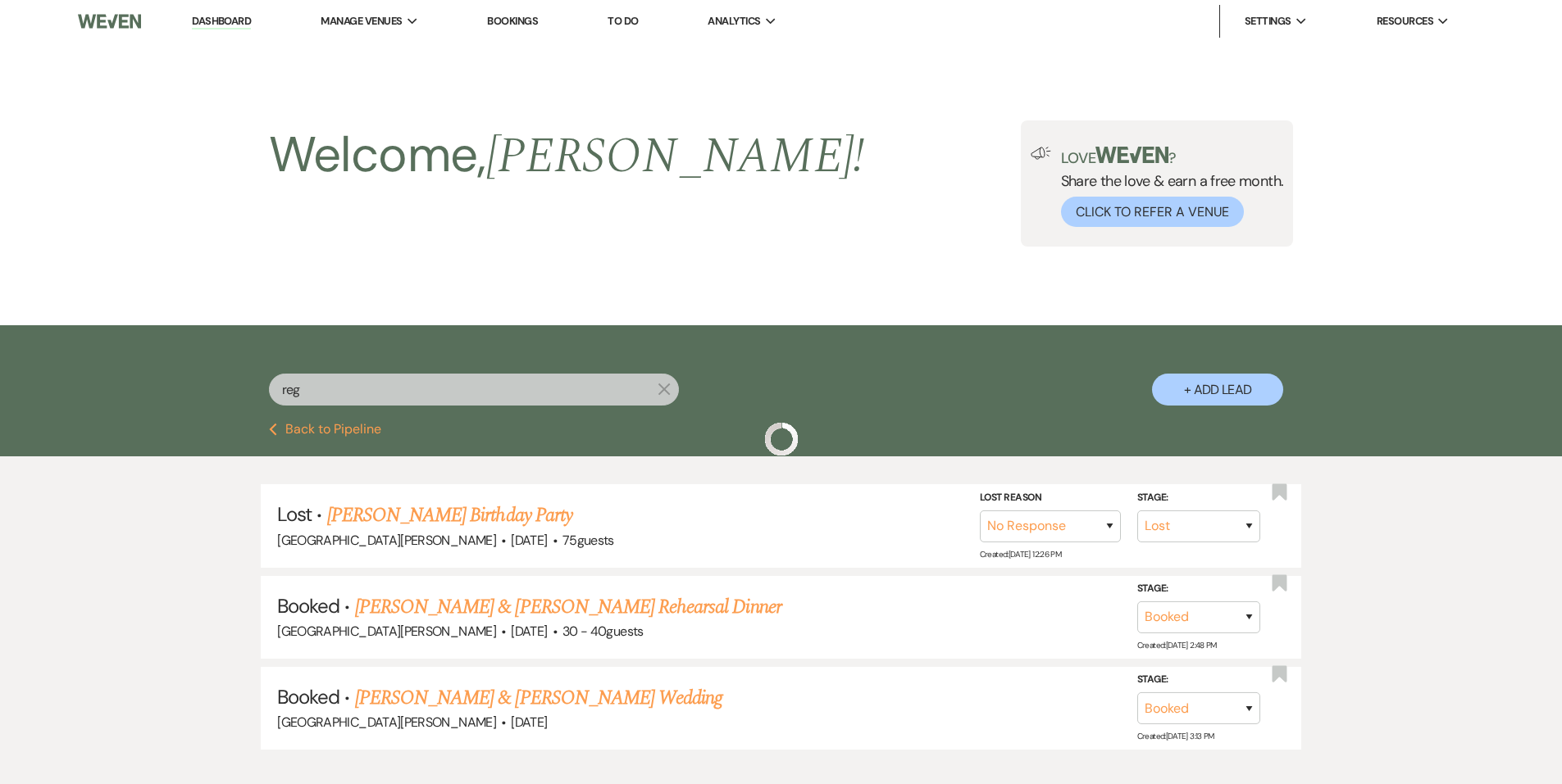
scroll to position [99, 0]
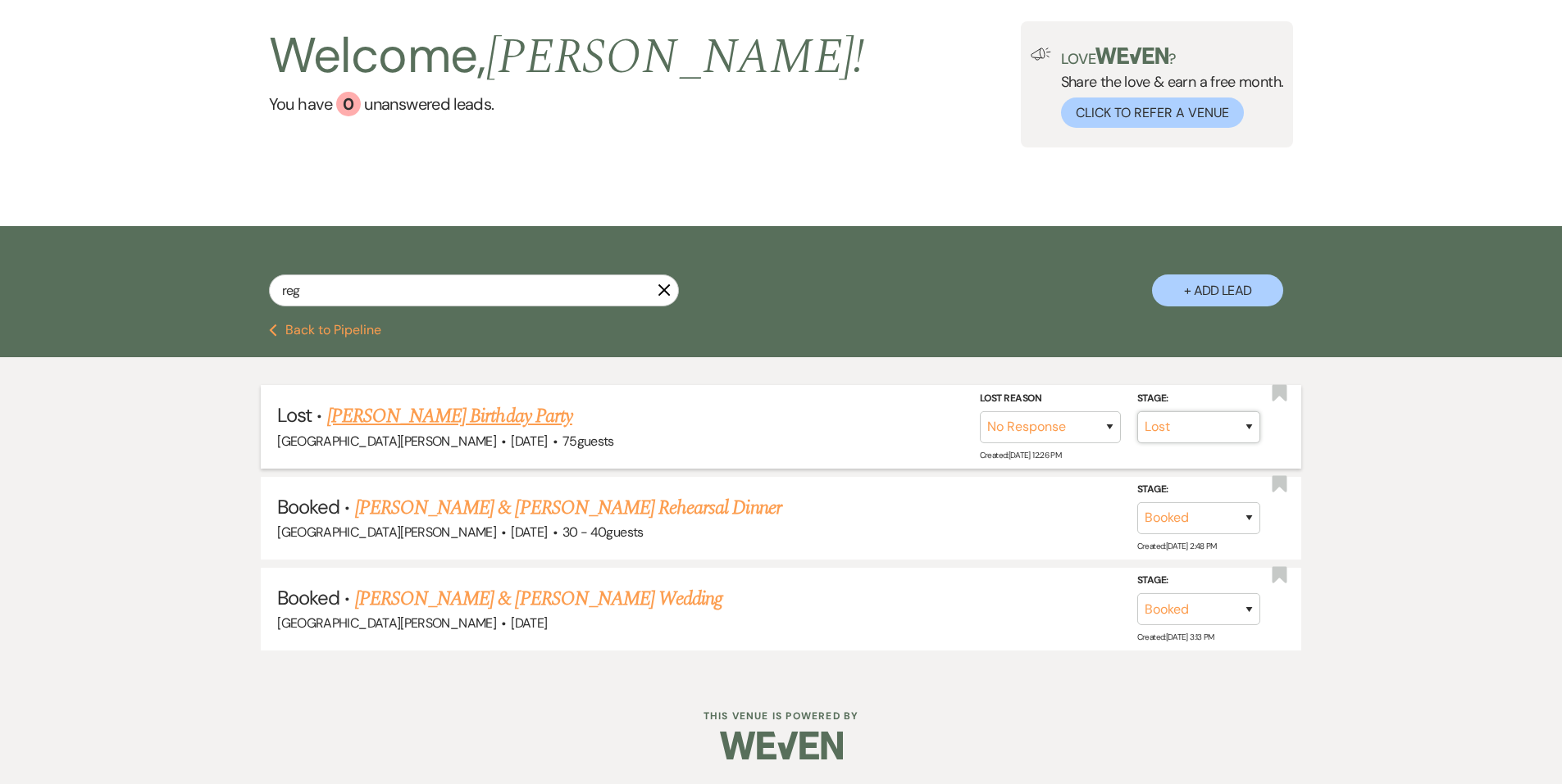
click at [1158, 429] on select "Booked Lost" at bounding box center [1199, 427] width 123 height 32
click at [479, 414] on link "Greg Botho's Birthday Party" at bounding box center [449, 416] width 245 height 29
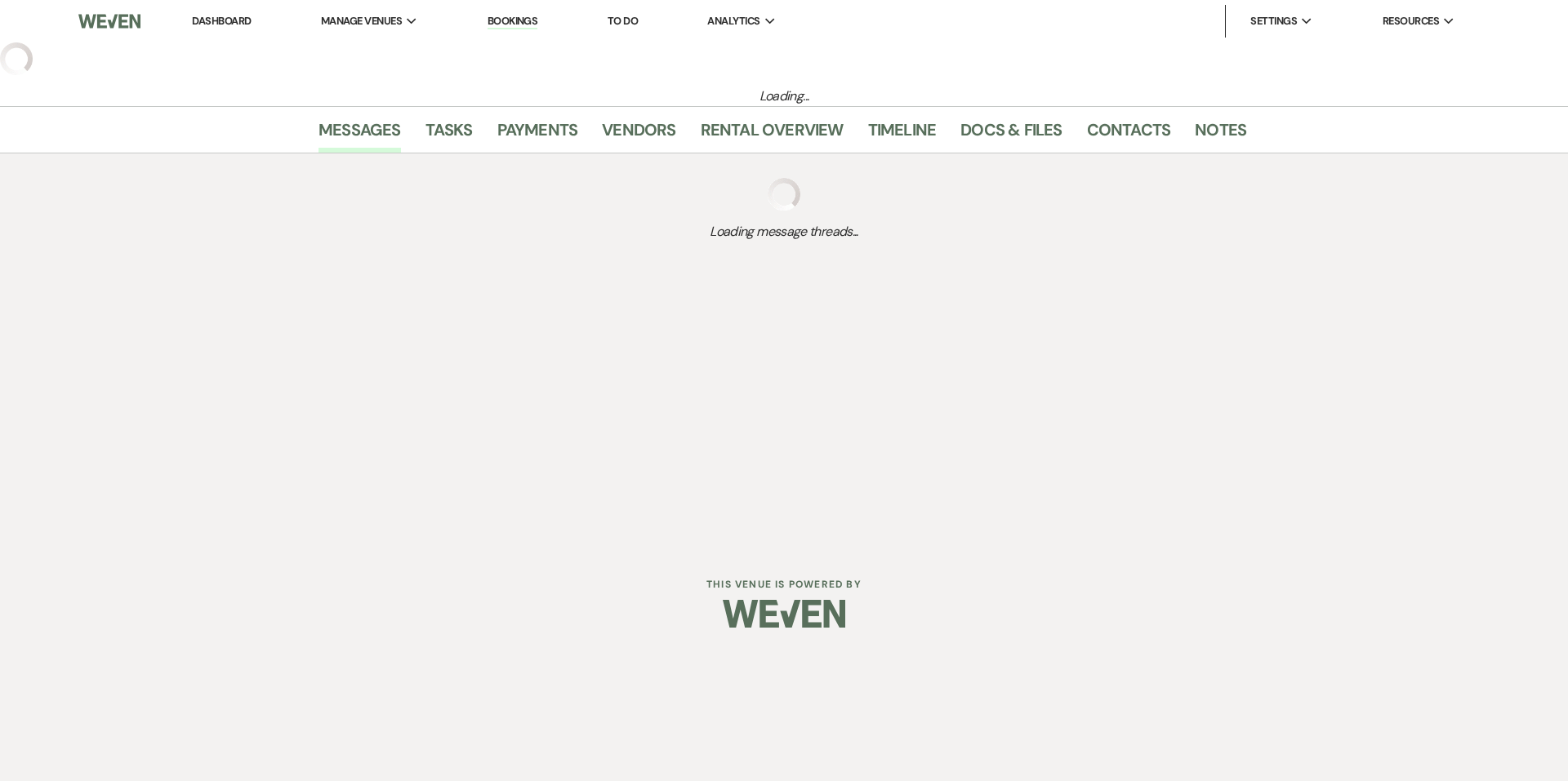
select select "8"
select select "5"
select select "4"
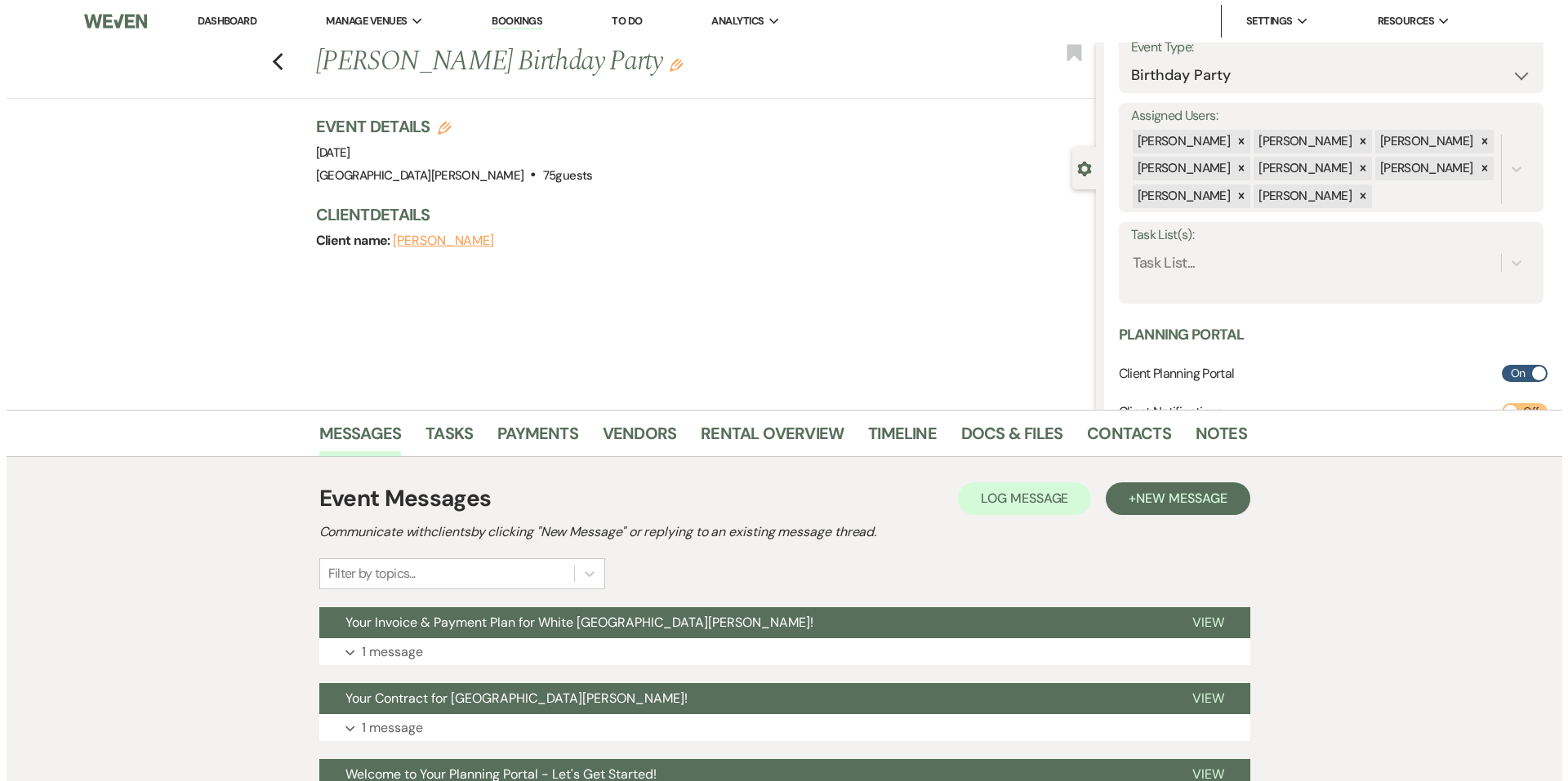
scroll to position [557, 0]
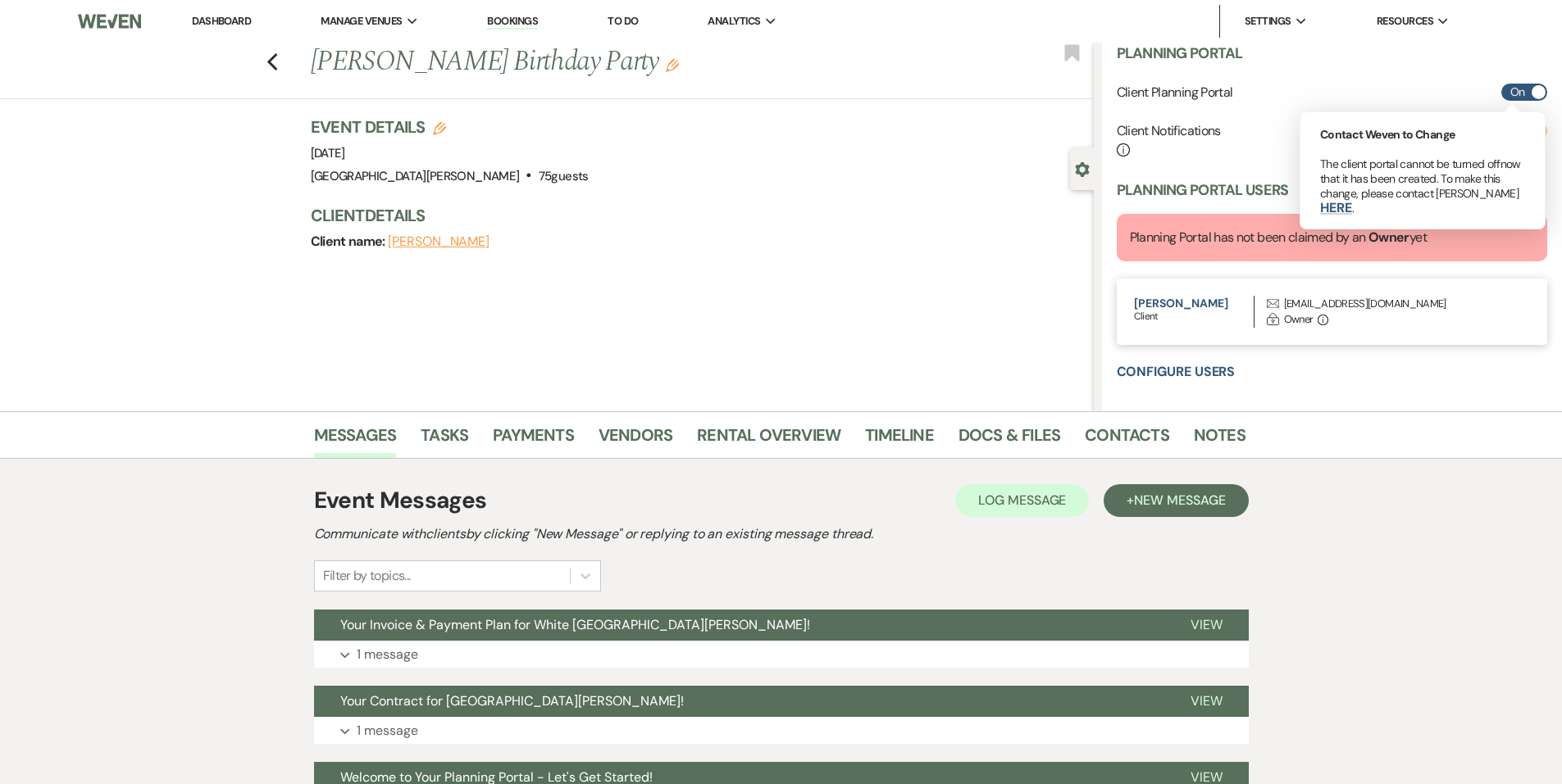
click at [1532, 97] on span at bounding box center [1538, 92] width 14 height 14
click at [1532, 96] on span at bounding box center [1538, 92] width 14 height 14
click at [1532, 92] on span at bounding box center [1538, 92] width 14 height 14
click at [1352, 201] on button "here" at bounding box center [1336, 208] width 32 height 13
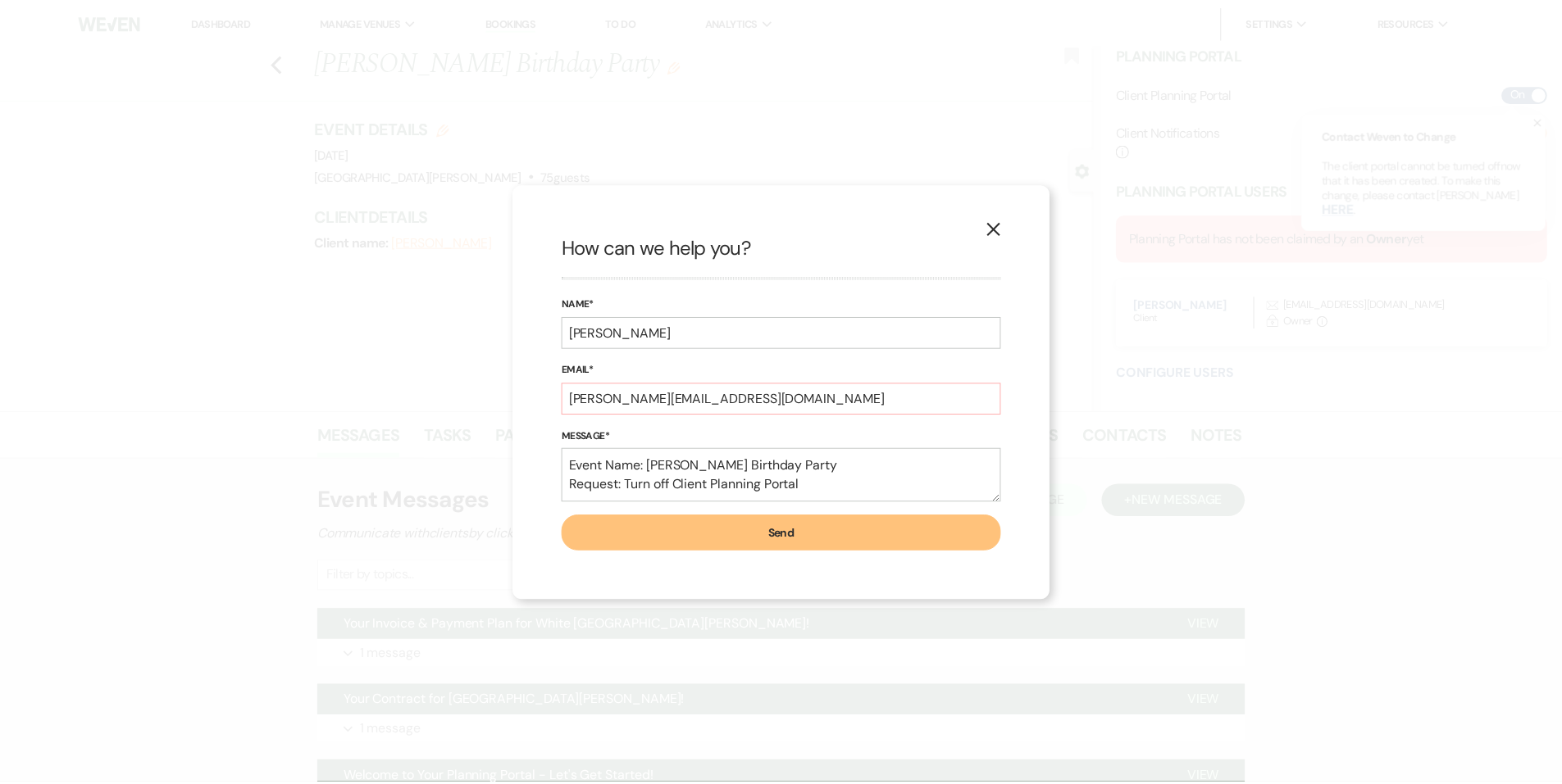
scroll to position [560, 0]
click at [1006, 226] on icon "X" at bounding box center [1001, 228] width 15 height 15
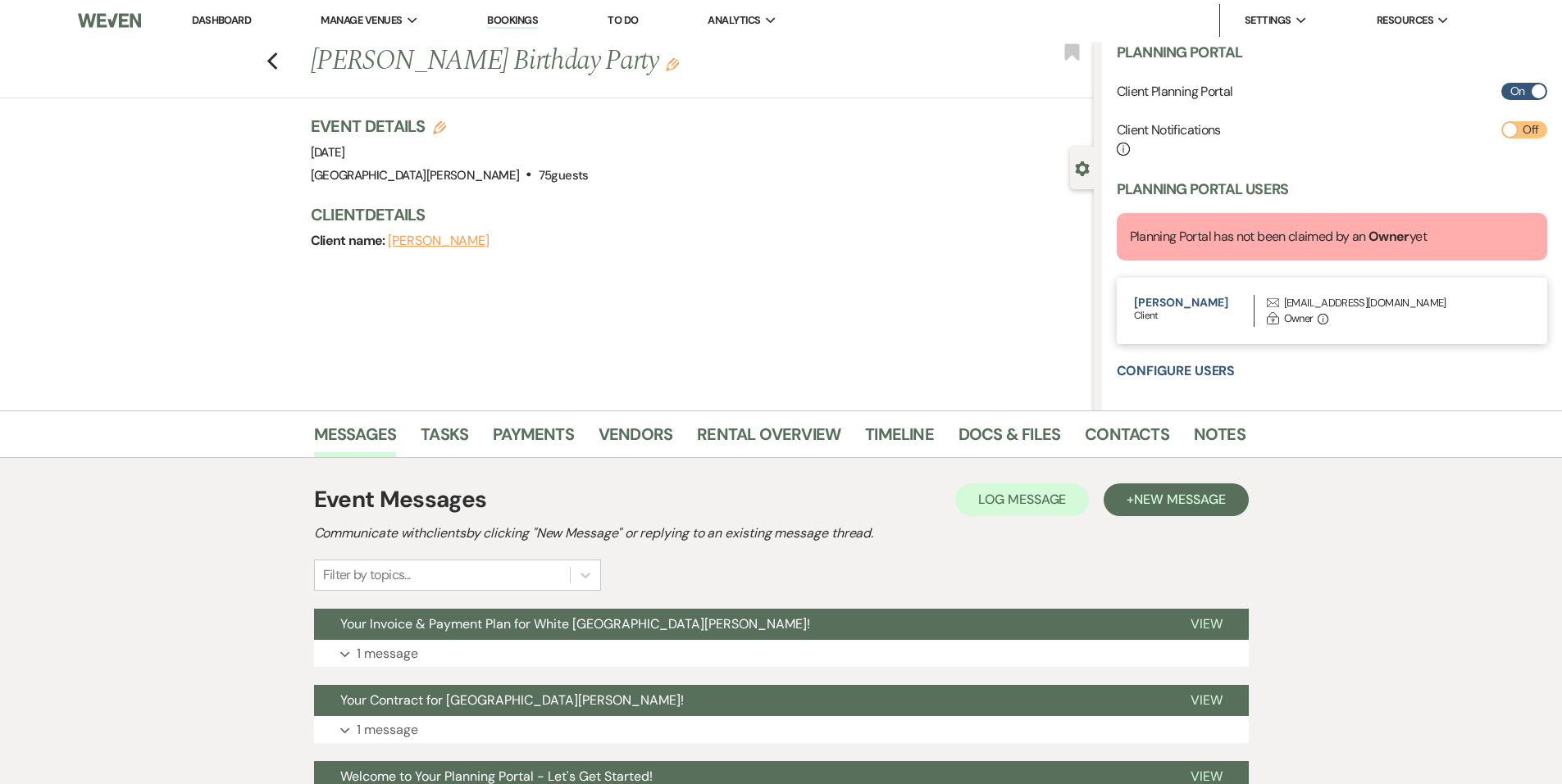
scroll to position [0, 0]
click at [576, 249] on div "Client name: Greg Botho" at bounding box center [694, 242] width 766 height 23
click at [214, 21] on link "Dashboard" at bounding box center [221, 21] width 59 height 14
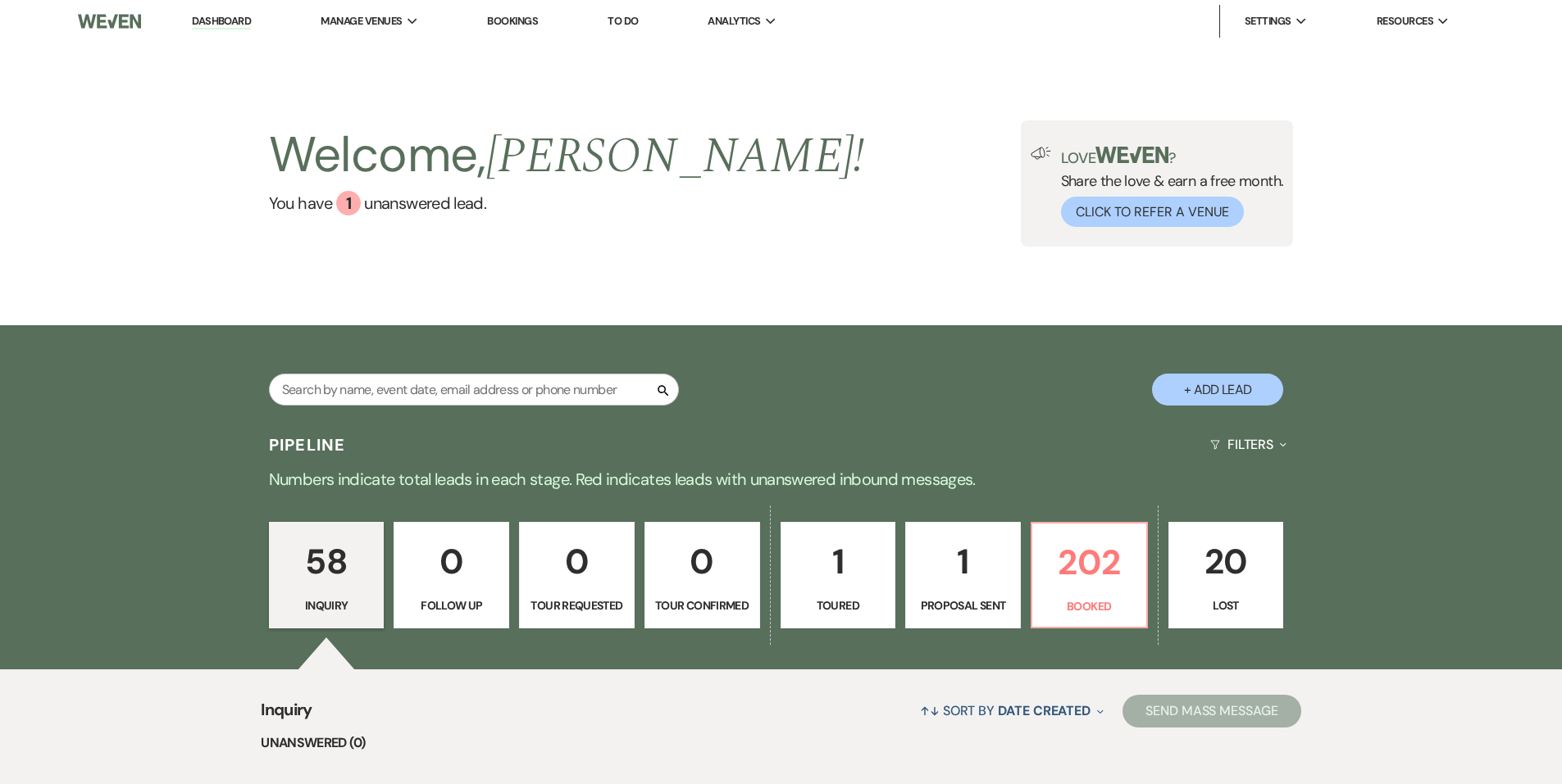
click at [326, 201] on link "You have 1 unanswered lead ." at bounding box center [567, 203] width 596 height 24
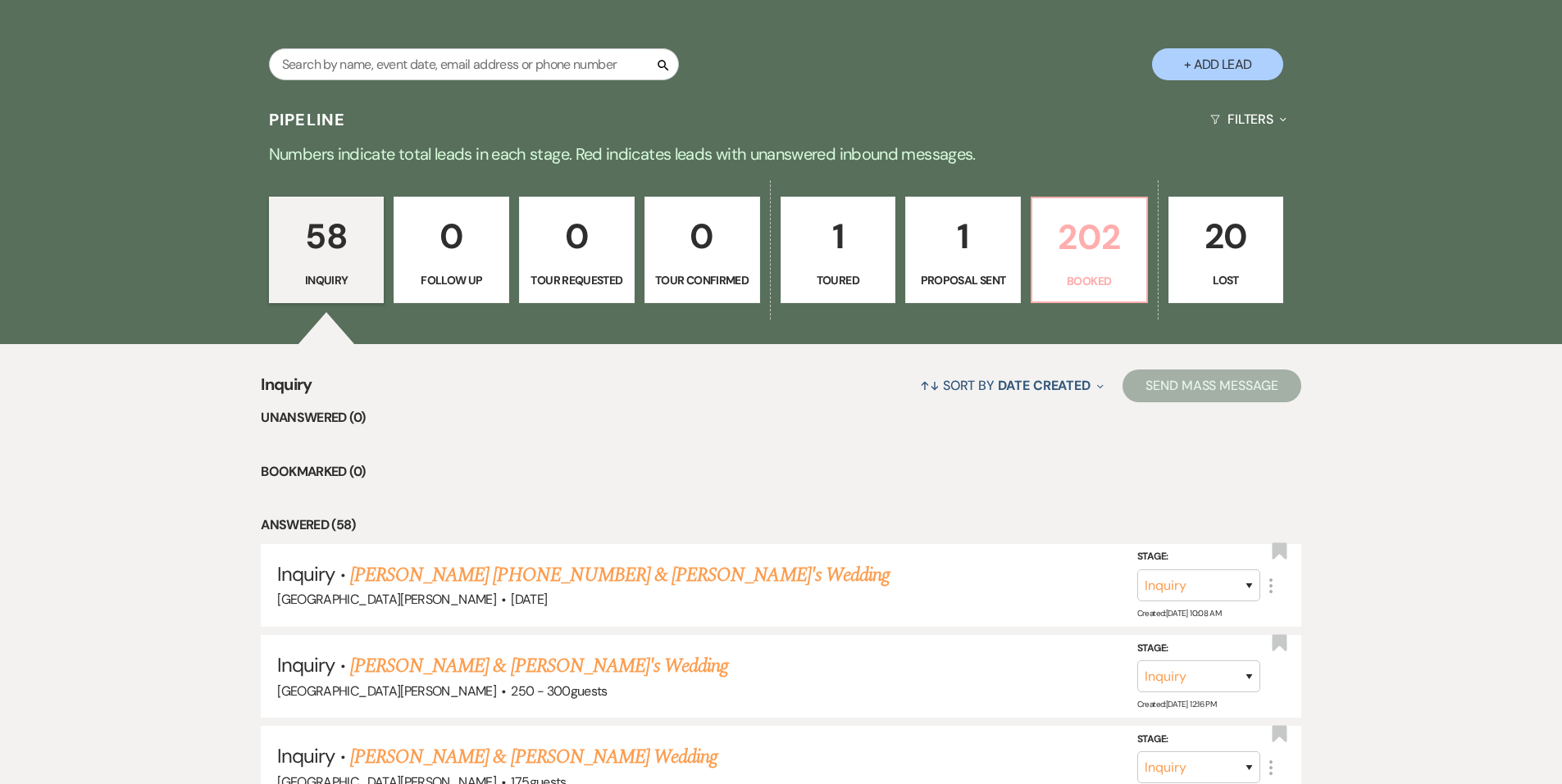
click at [1108, 276] on p "Booked" at bounding box center [1089, 280] width 94 height 18
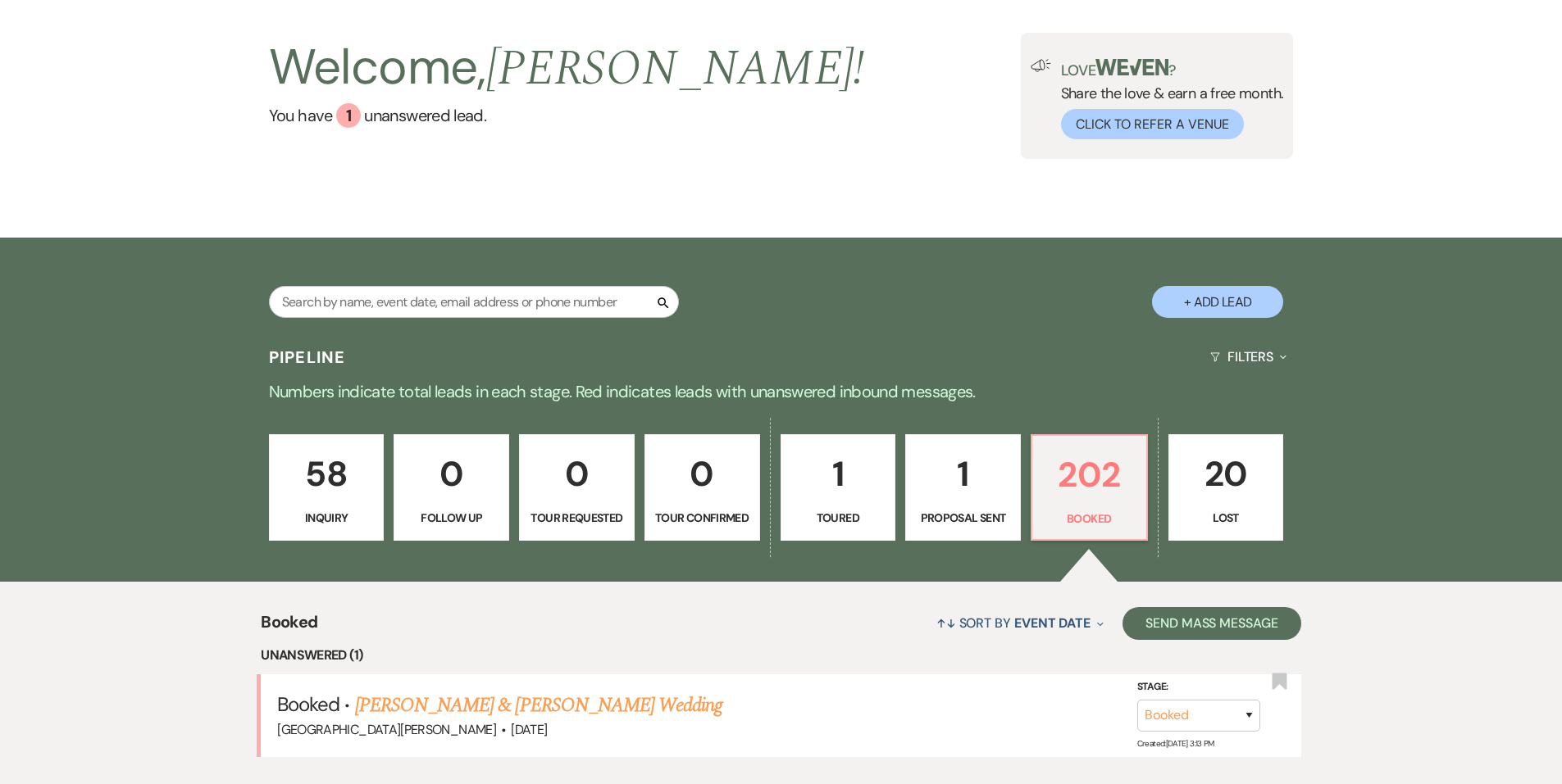
scroll to position [326, 0]
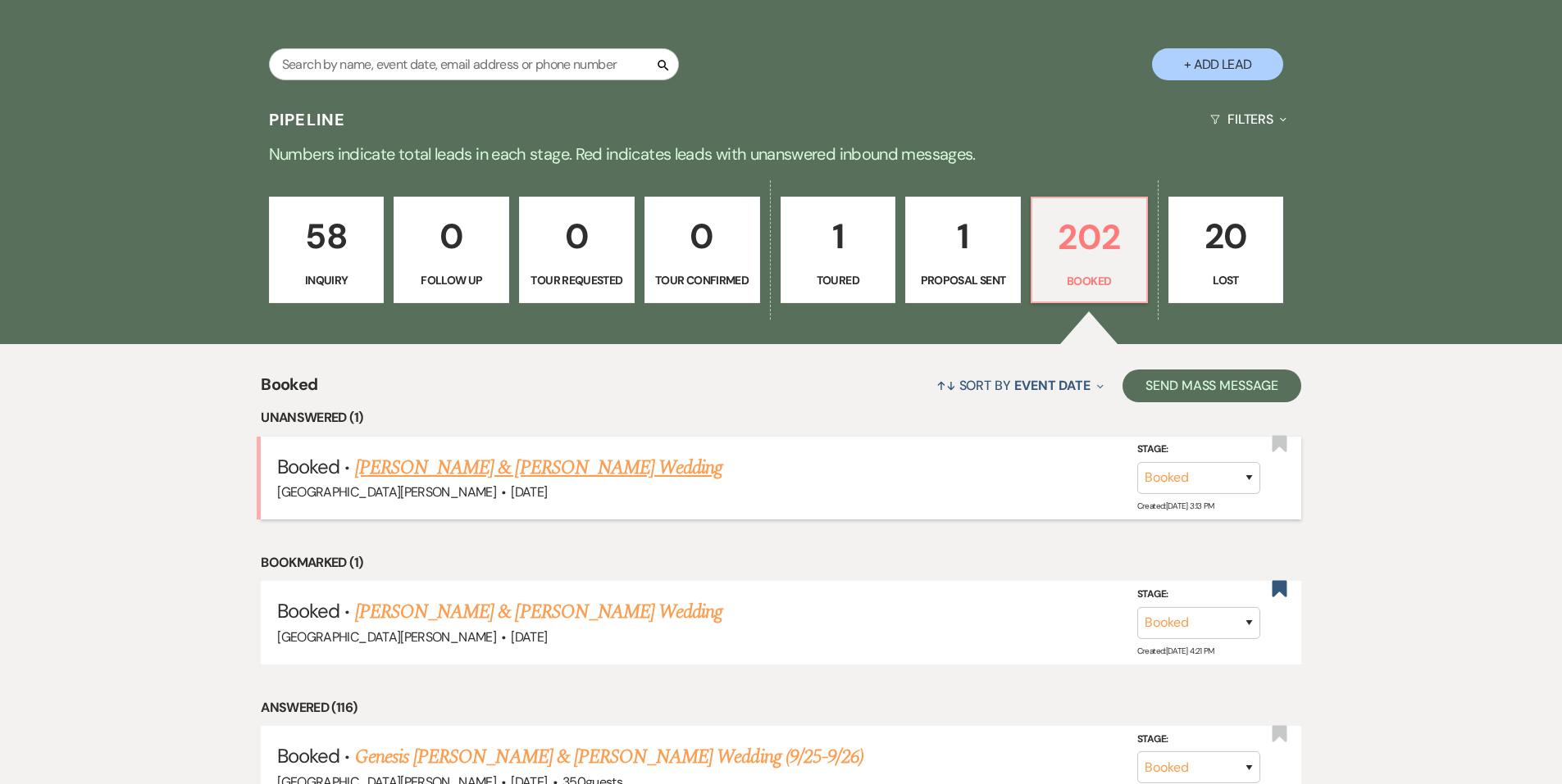
click at [549, 461] on link "[PERSON_NAME] & [PERSON_NAME] Wedding" at bounding box center [539, 468] width 367 height 29
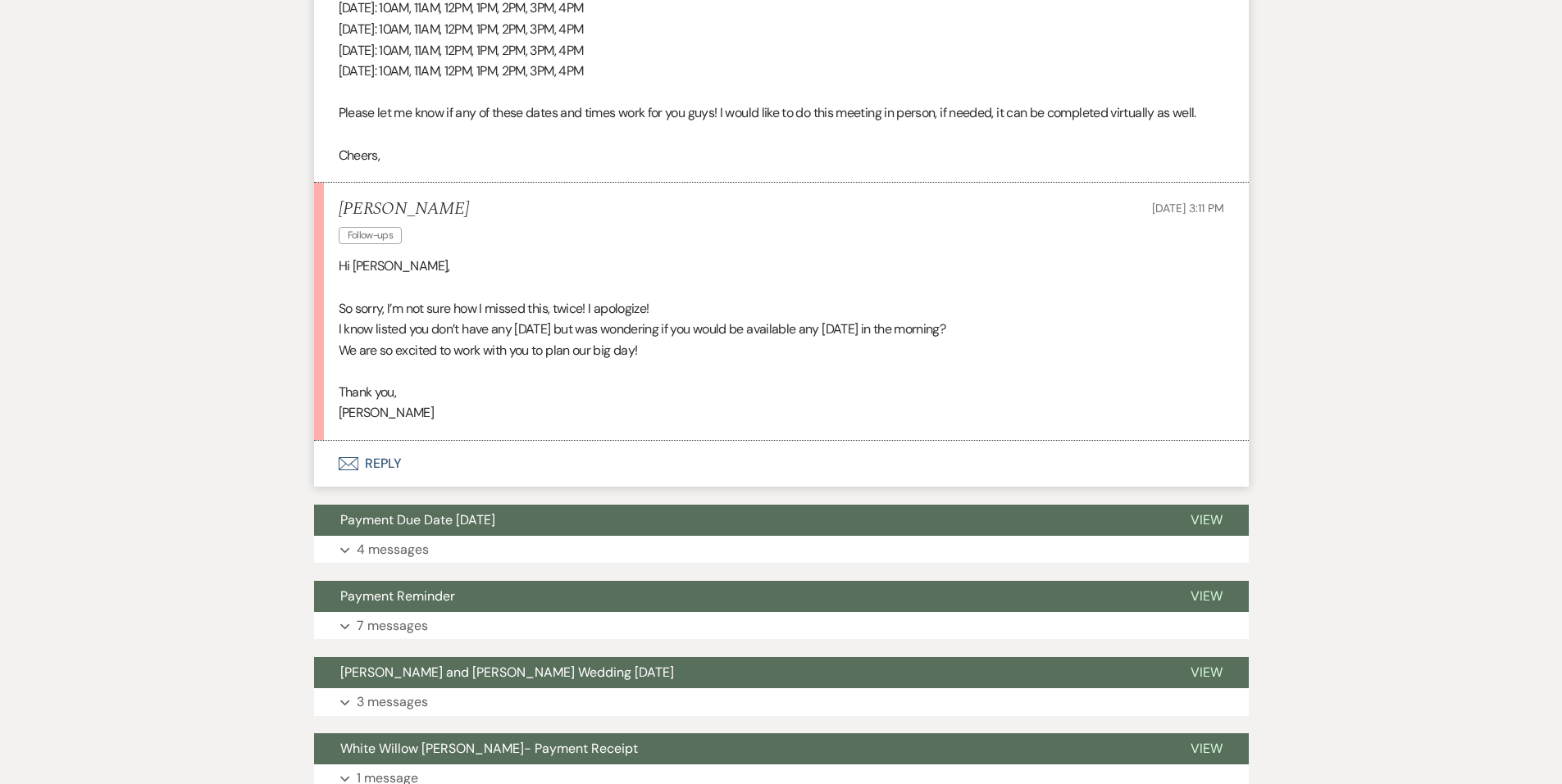
scroll to position [2050, 0]
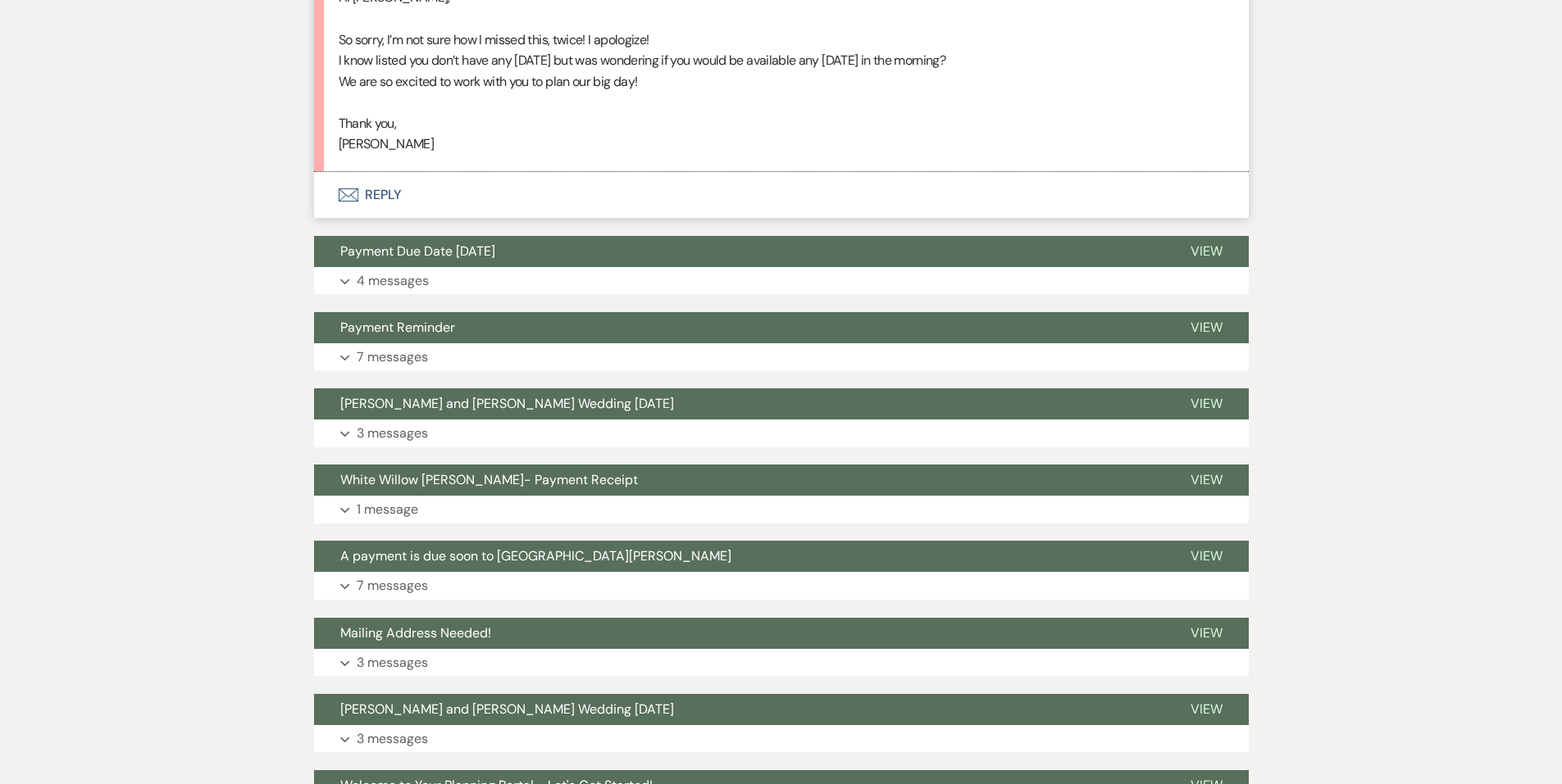
click at [418, 189] on button "Envelope Reply" at bounding box center [781, 195] width 935 height 46
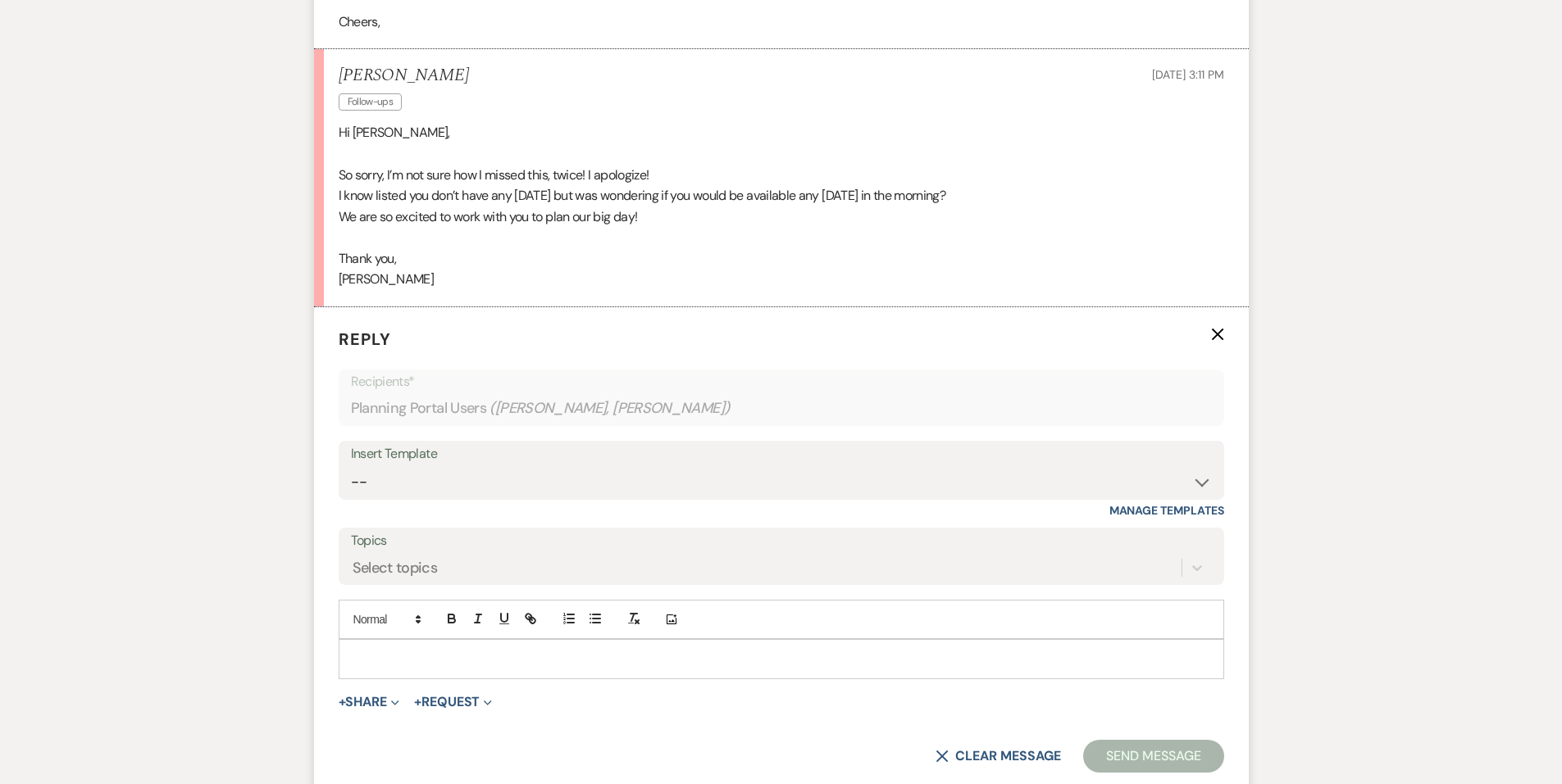
scroll to position [2081, 0]
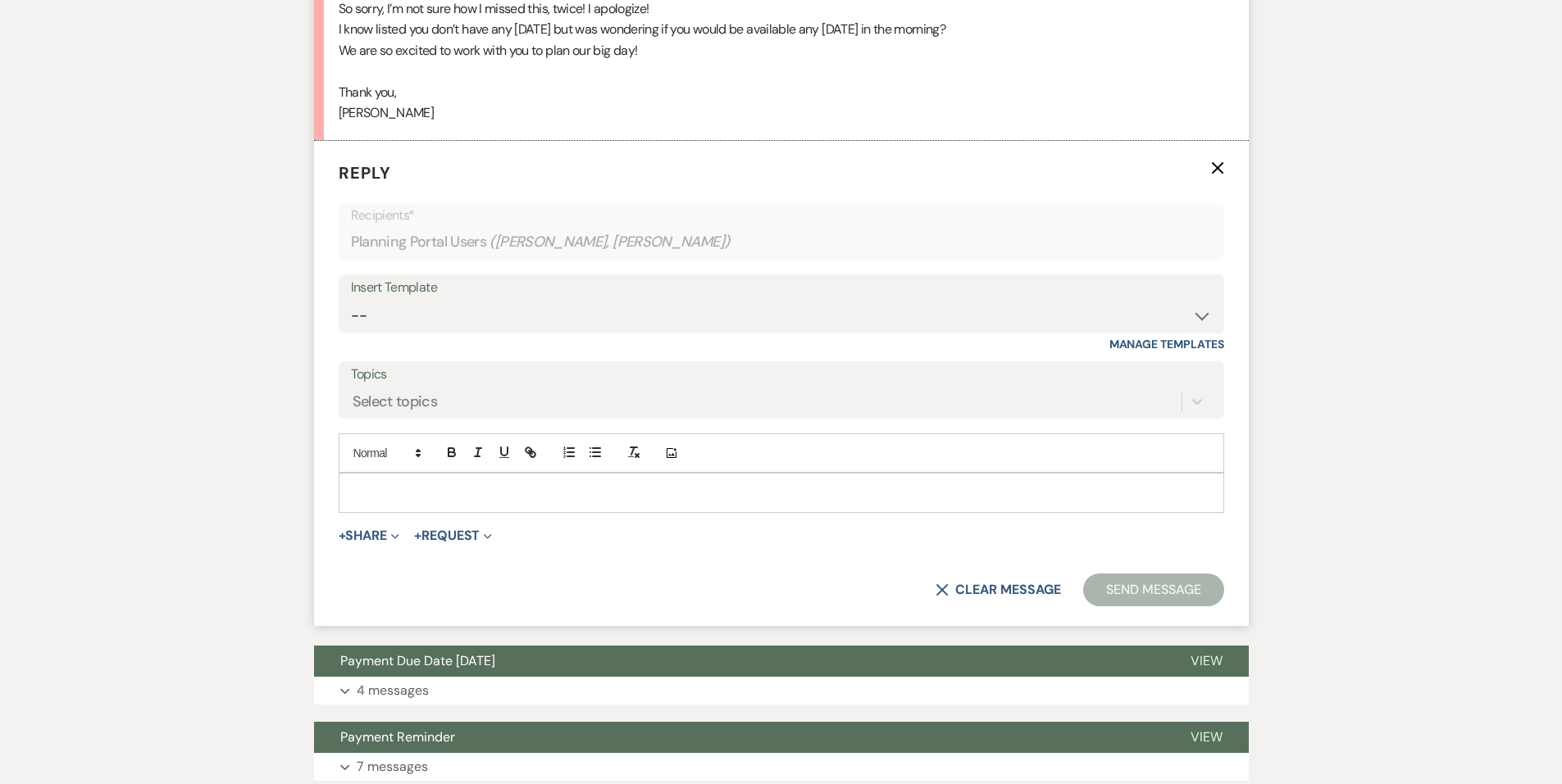
click at [557, 481] on div at bounding box center [781, 492] width 884 height 38
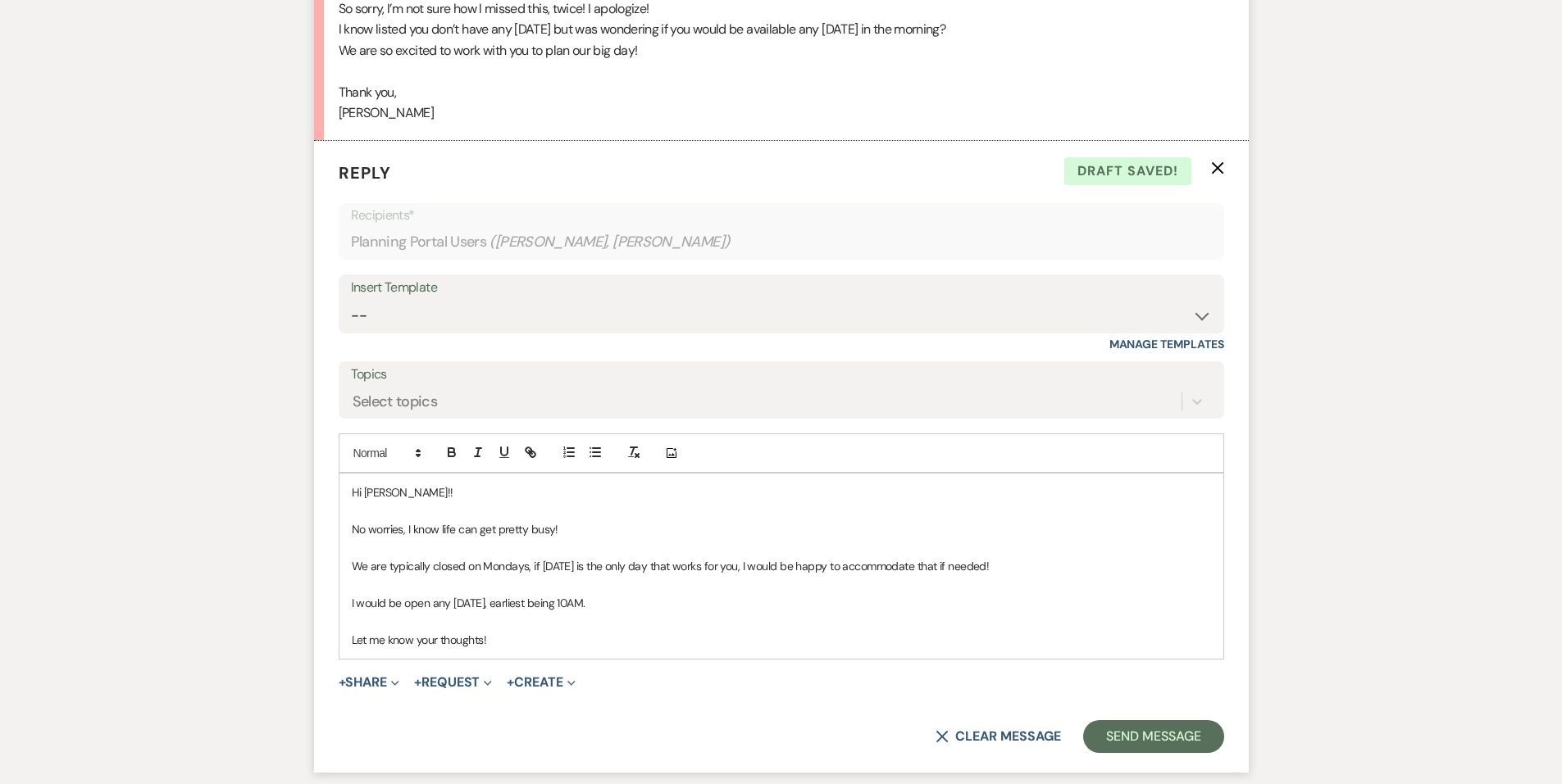
click at [525, 569] on p "We are typically closed on Mondays, if [DATE] is the only day that works for yo…" at bounding box center [781, 566] width 860 height 18
click at [651, 607] on p "I would be open any [DATE], earliest being 10AM." at bounding box center [781, 602] width 860 height 18
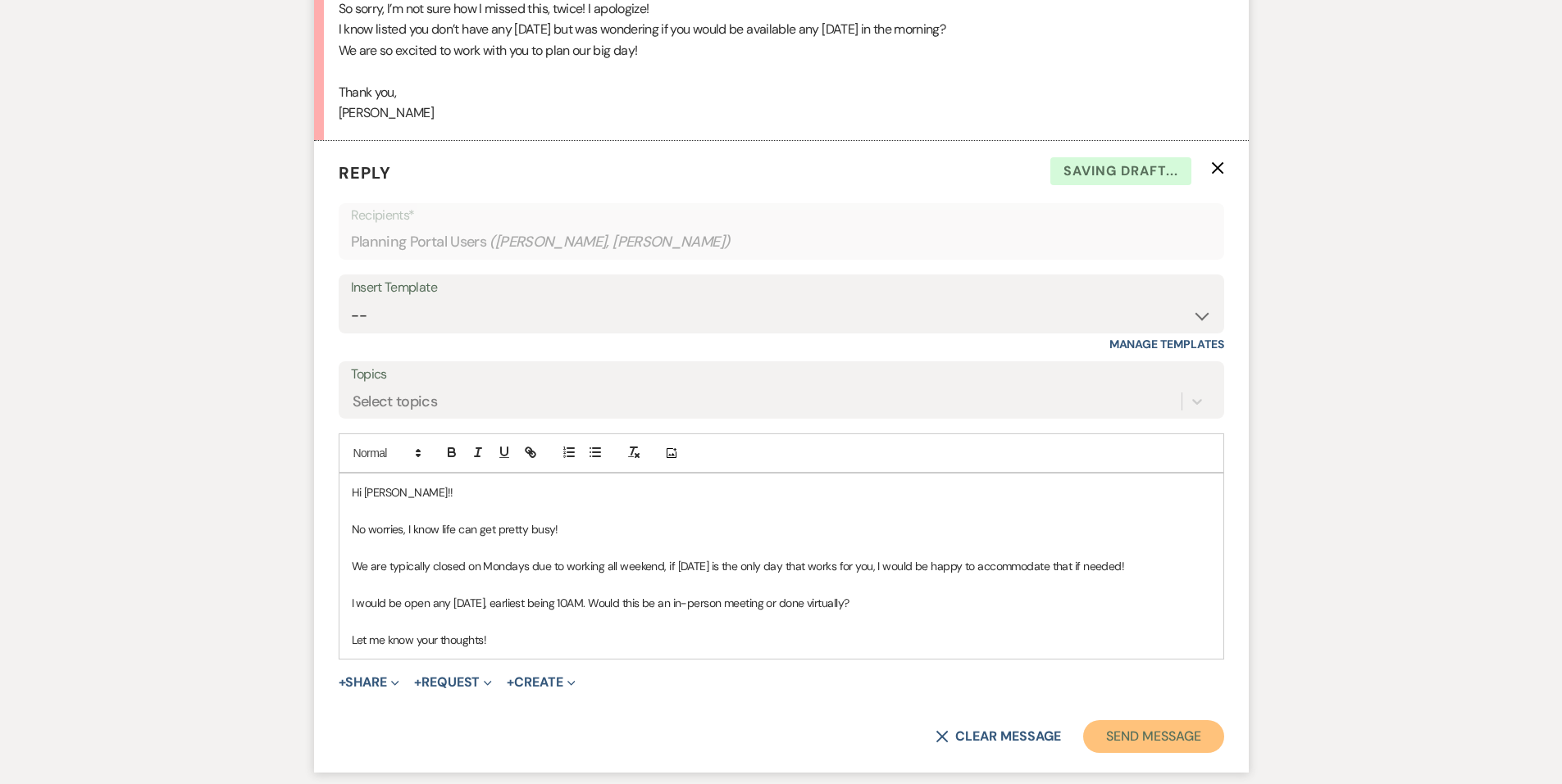
click at [1137, 744] on button "Send Message" at bounding box center [1152, 736] width 140 height 33
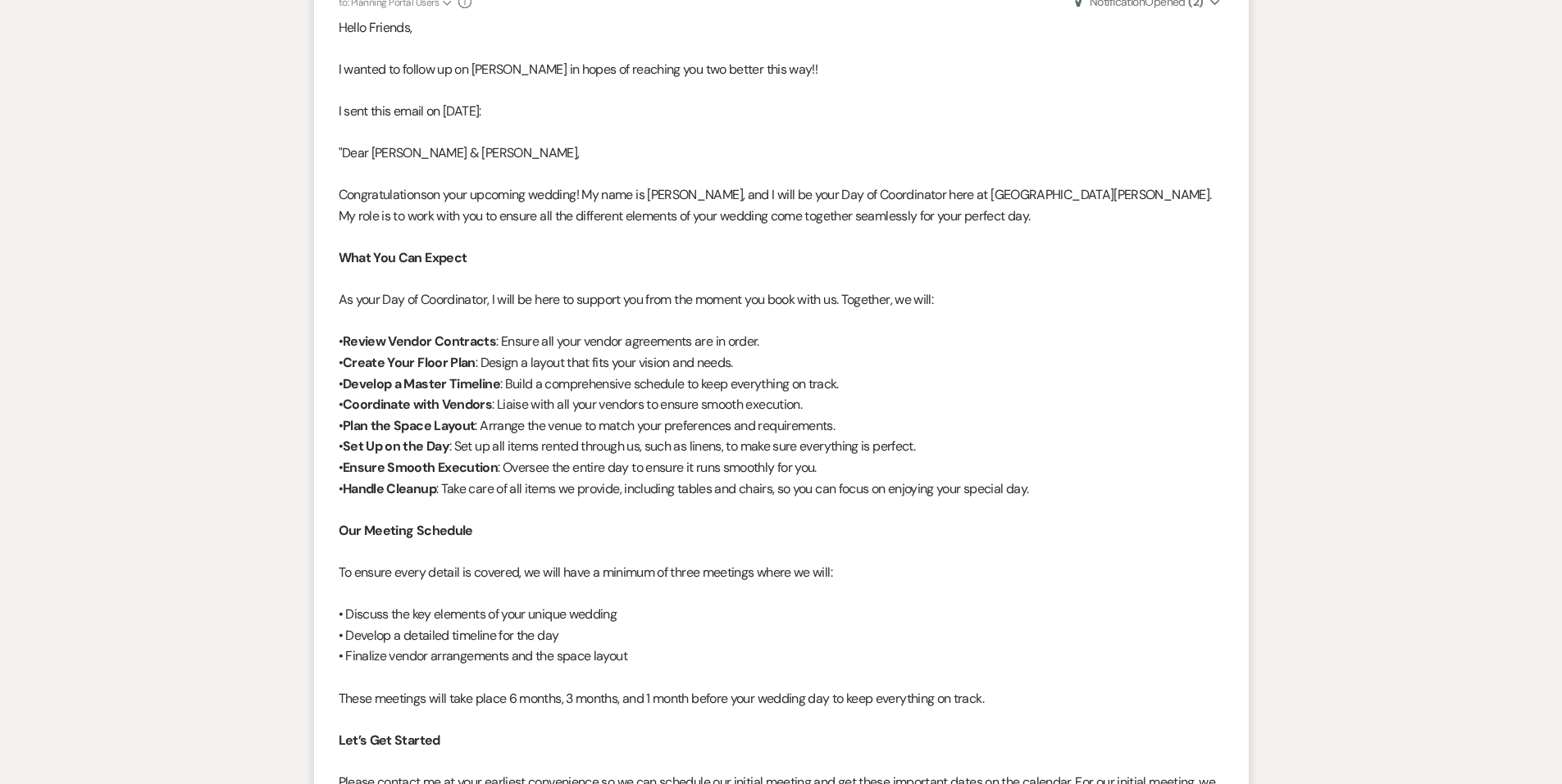
scroll to position [278, 0]
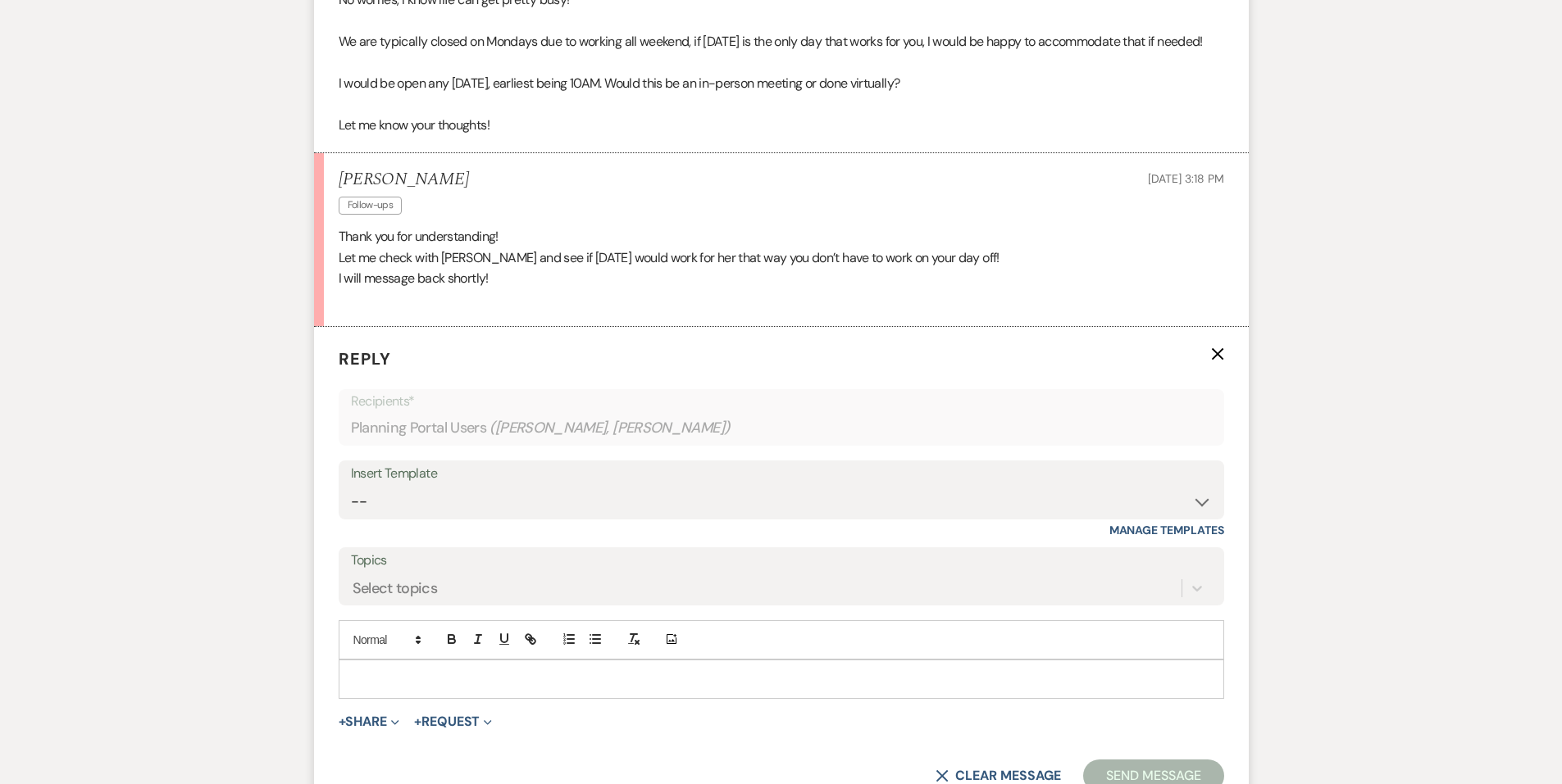
scroll to position [2415, 0]
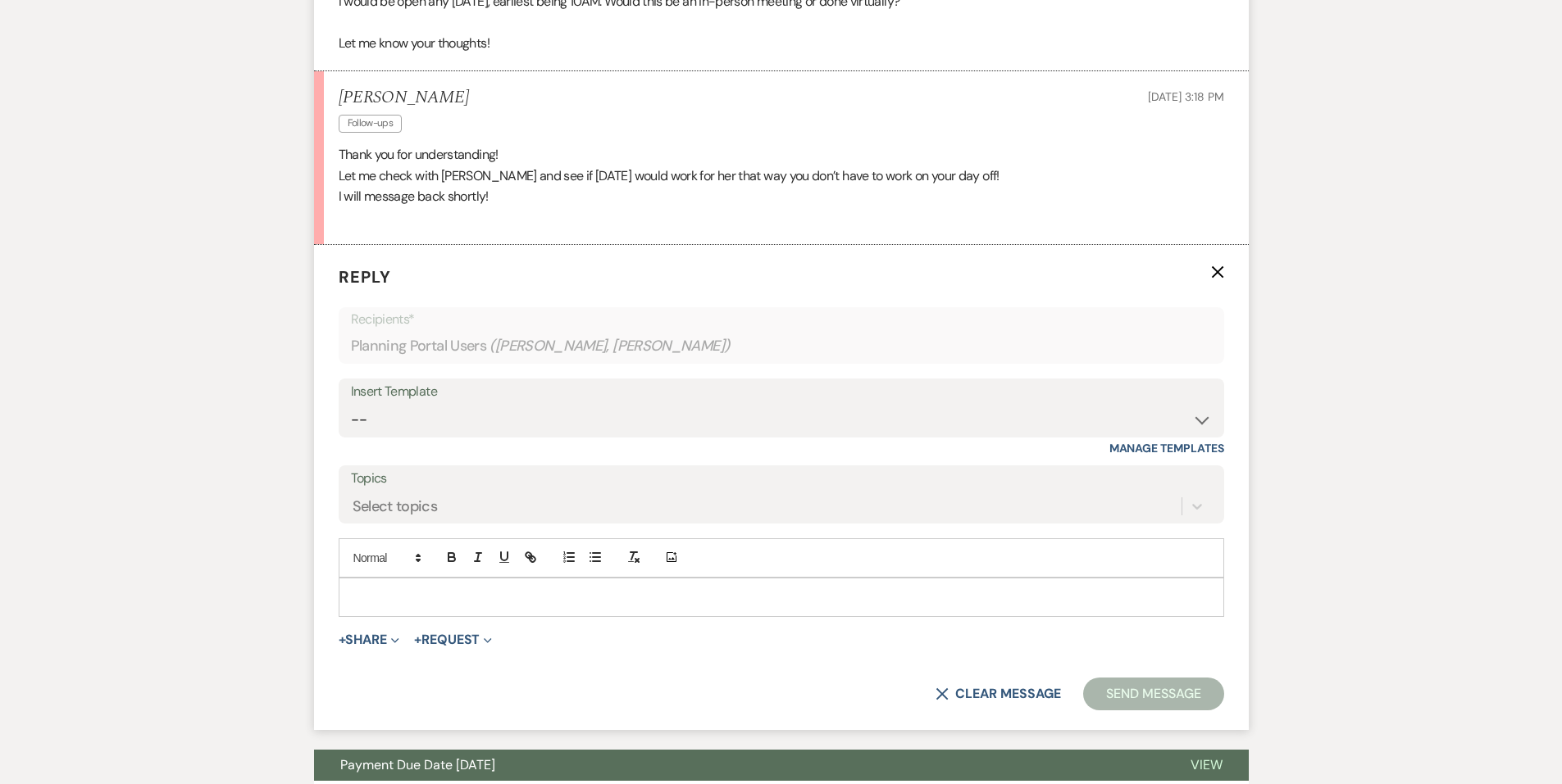
click at [467, 599] on p at bounding box center [781, 597] width 860 height 18
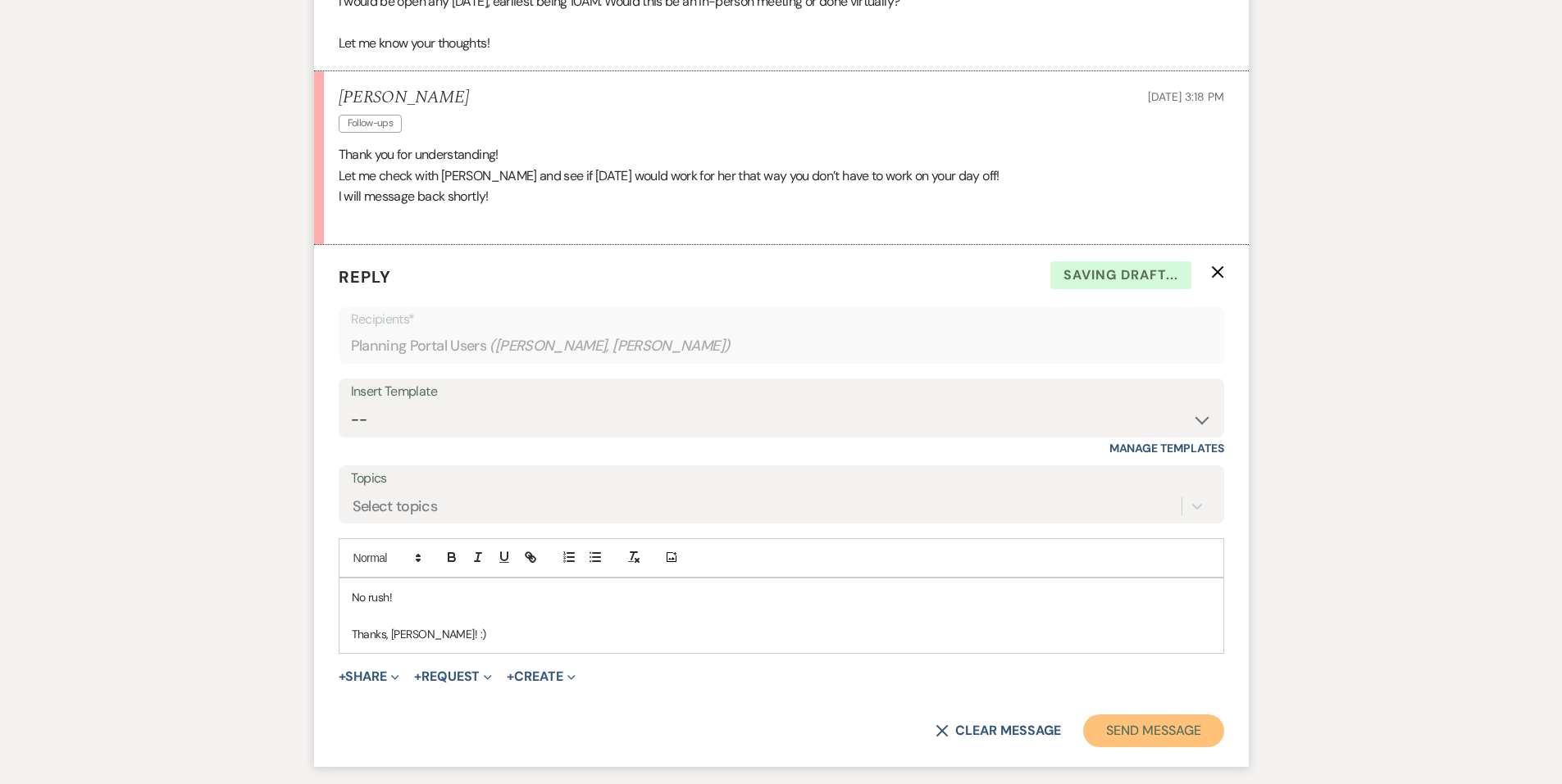
click at [1190, 741] on button "Send Message" at bounding box center [1152, 730] width 140 height 33
